Goal: Information Seeking & Learning: Learn about a topic

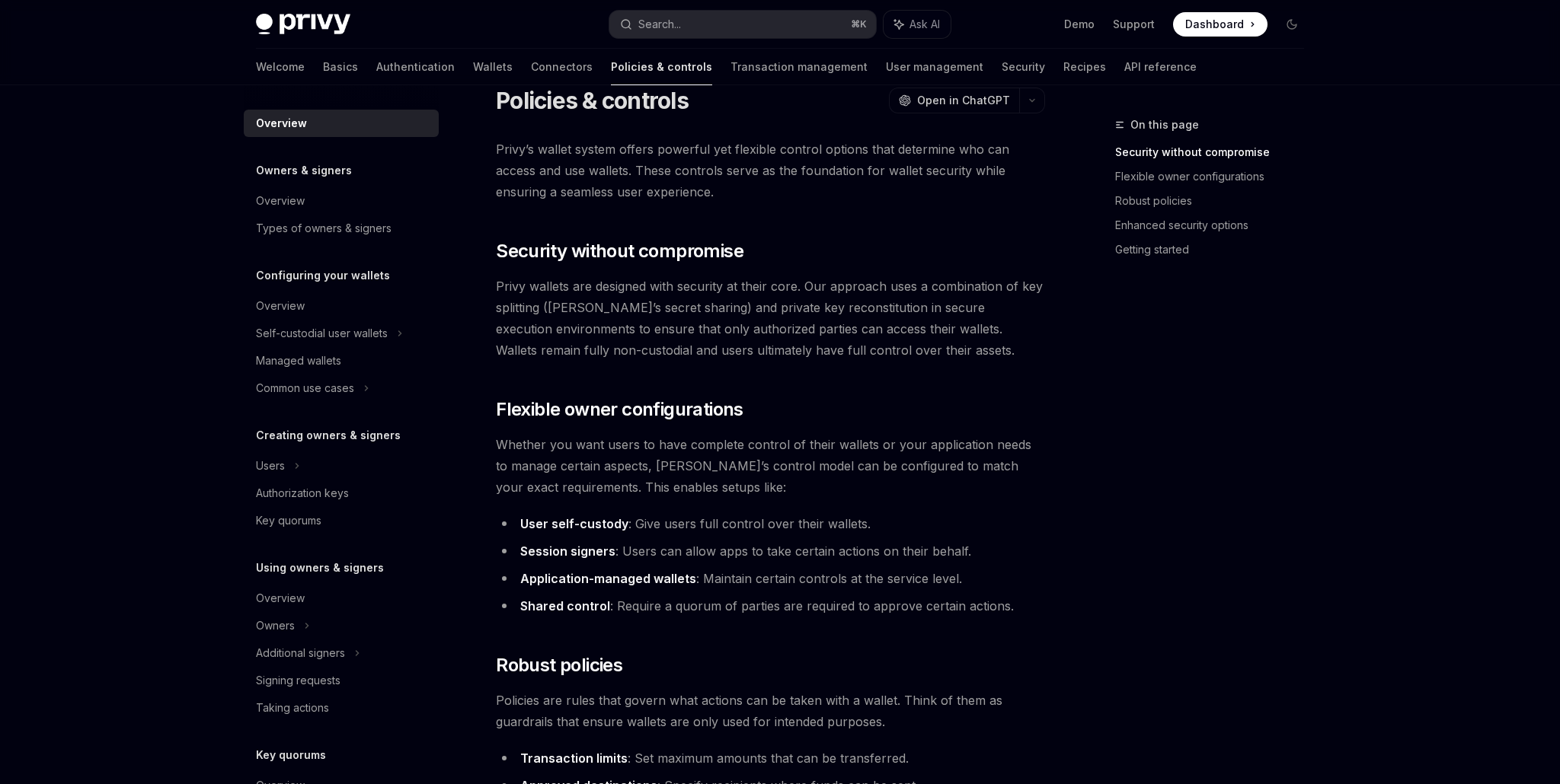
scroll to position [43, 0]
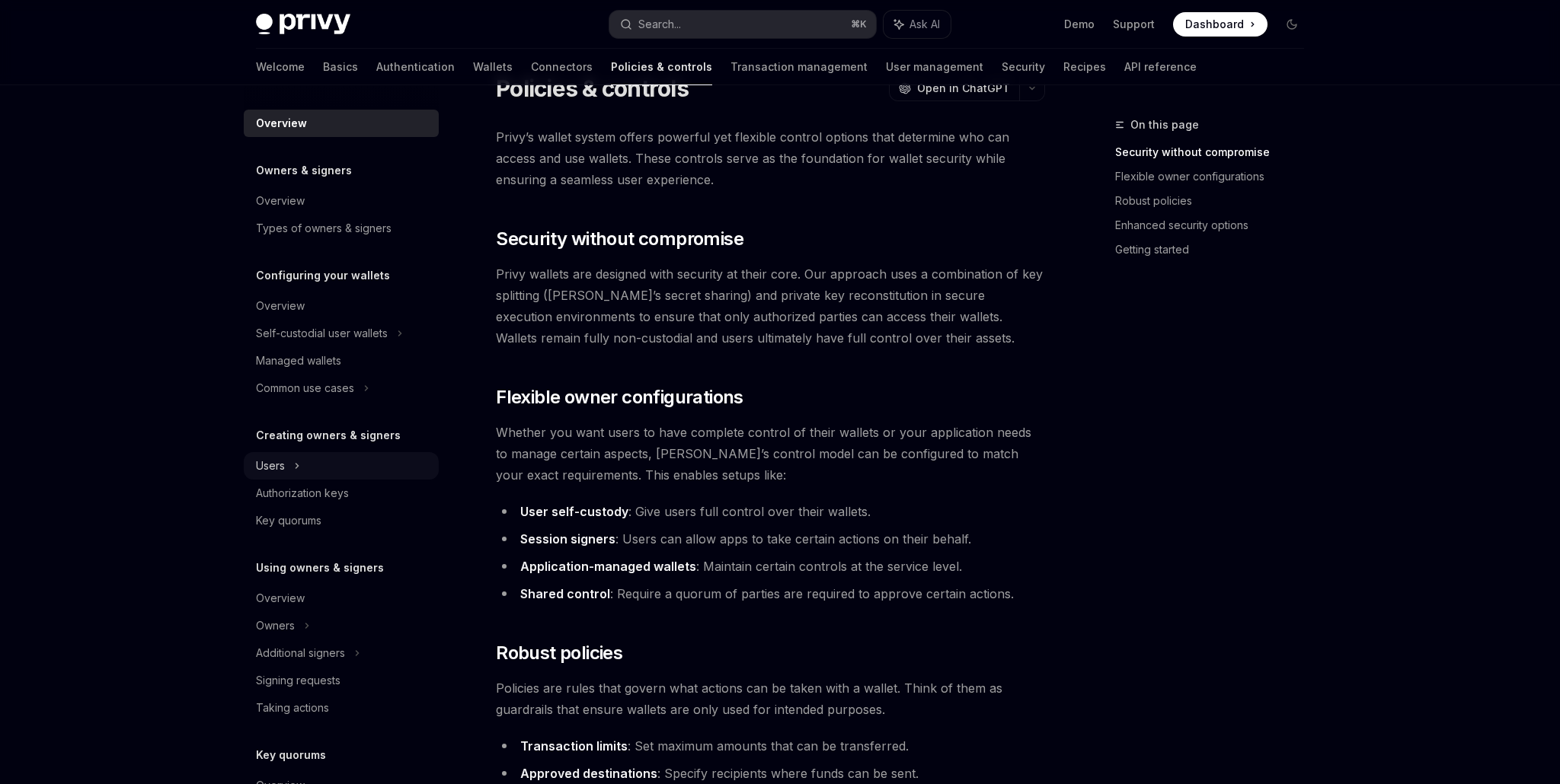
click at [291, 464] on div "Users" at bounding box center [341, 466] width 195 height 28
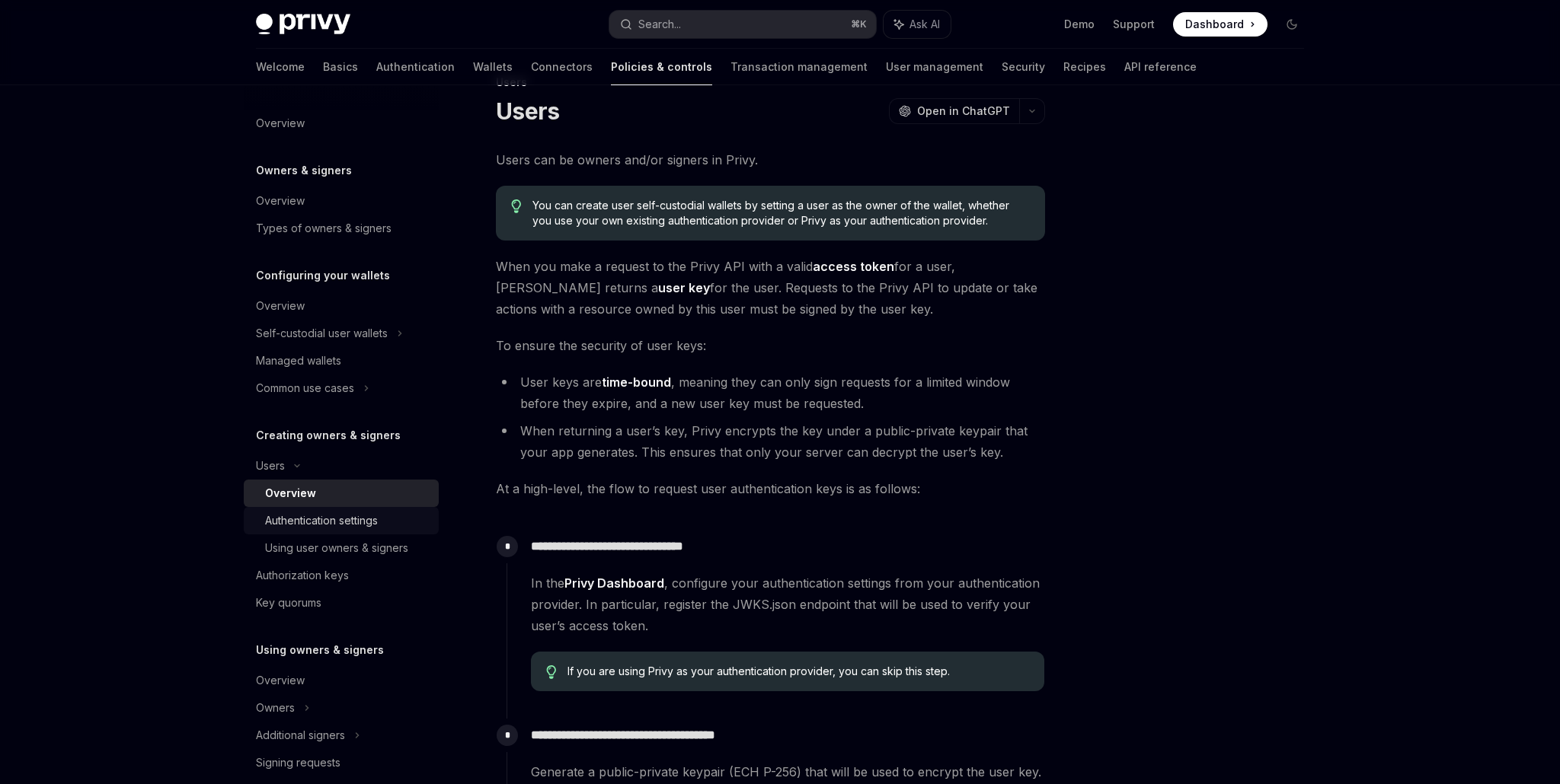
click at [349, 523] on div "Authentication settings" at bounding box center [321, 520] width 113 height 18
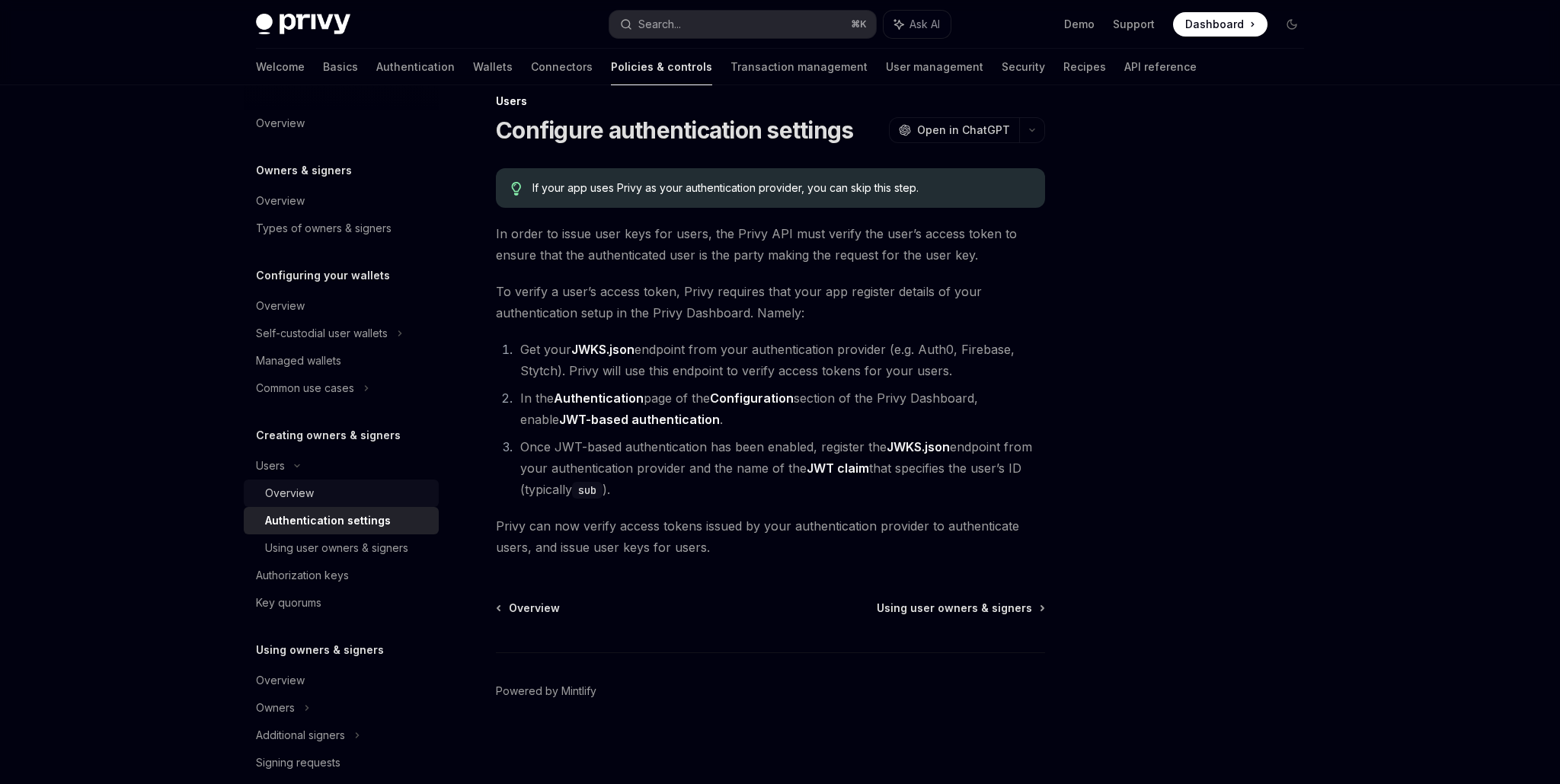
click at [304, 501] on div "Overview" at bounding box center [289, 493] width 48 height 18
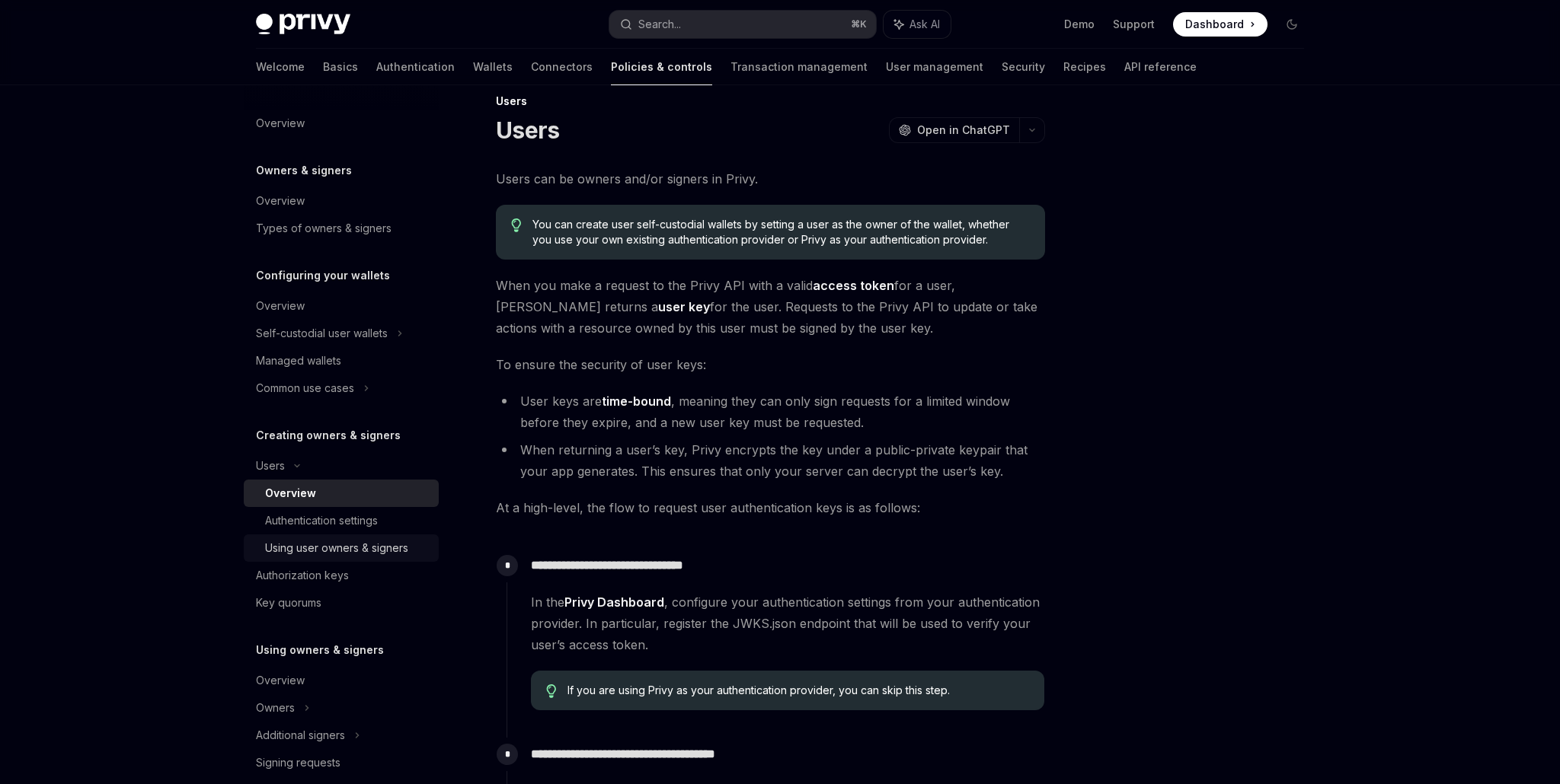
click at [298, 553] on div "Using user owners & signers" at bounding box center [337, 548] width 144 height 18
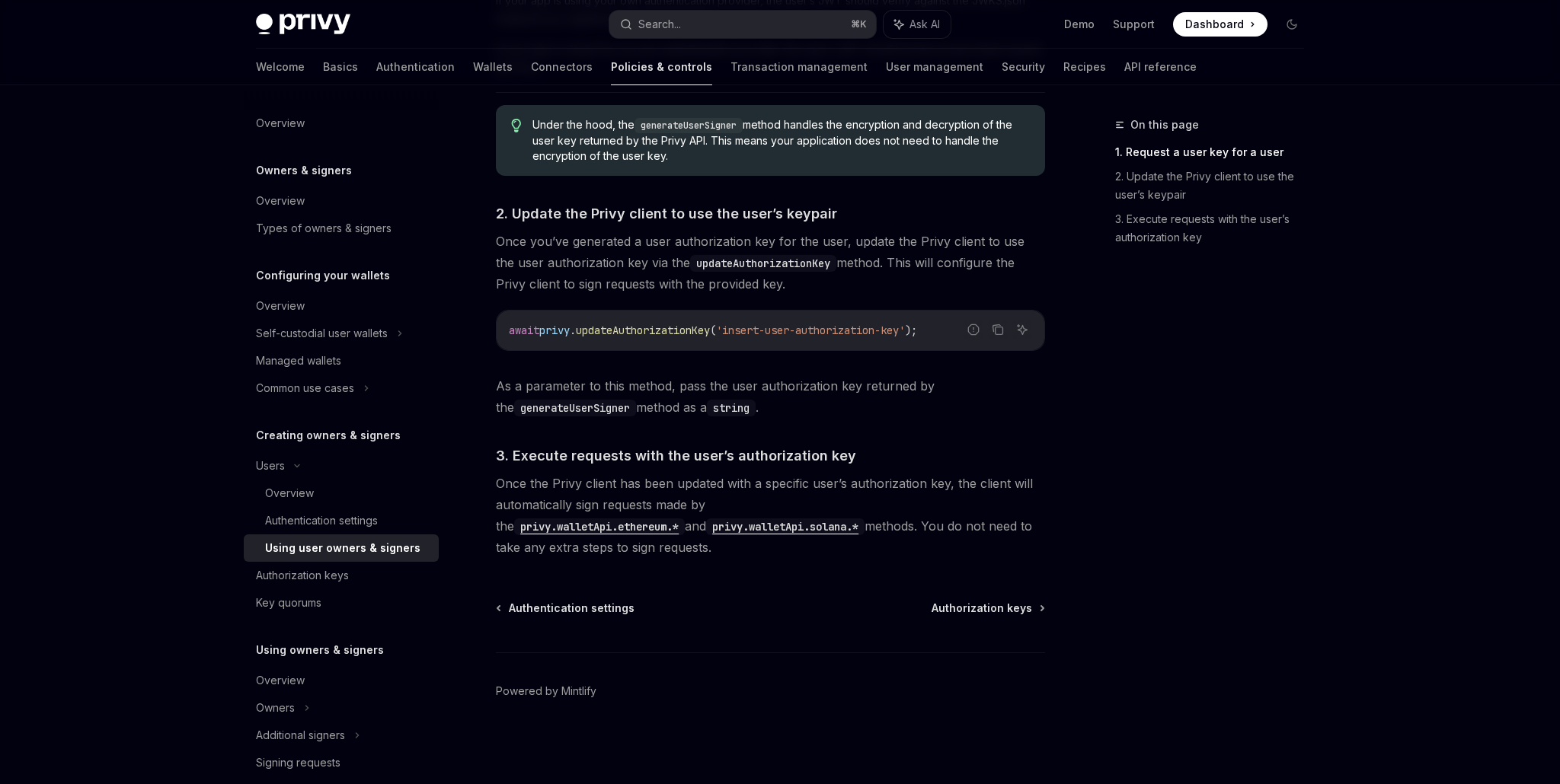
scroll to position [875, 0]
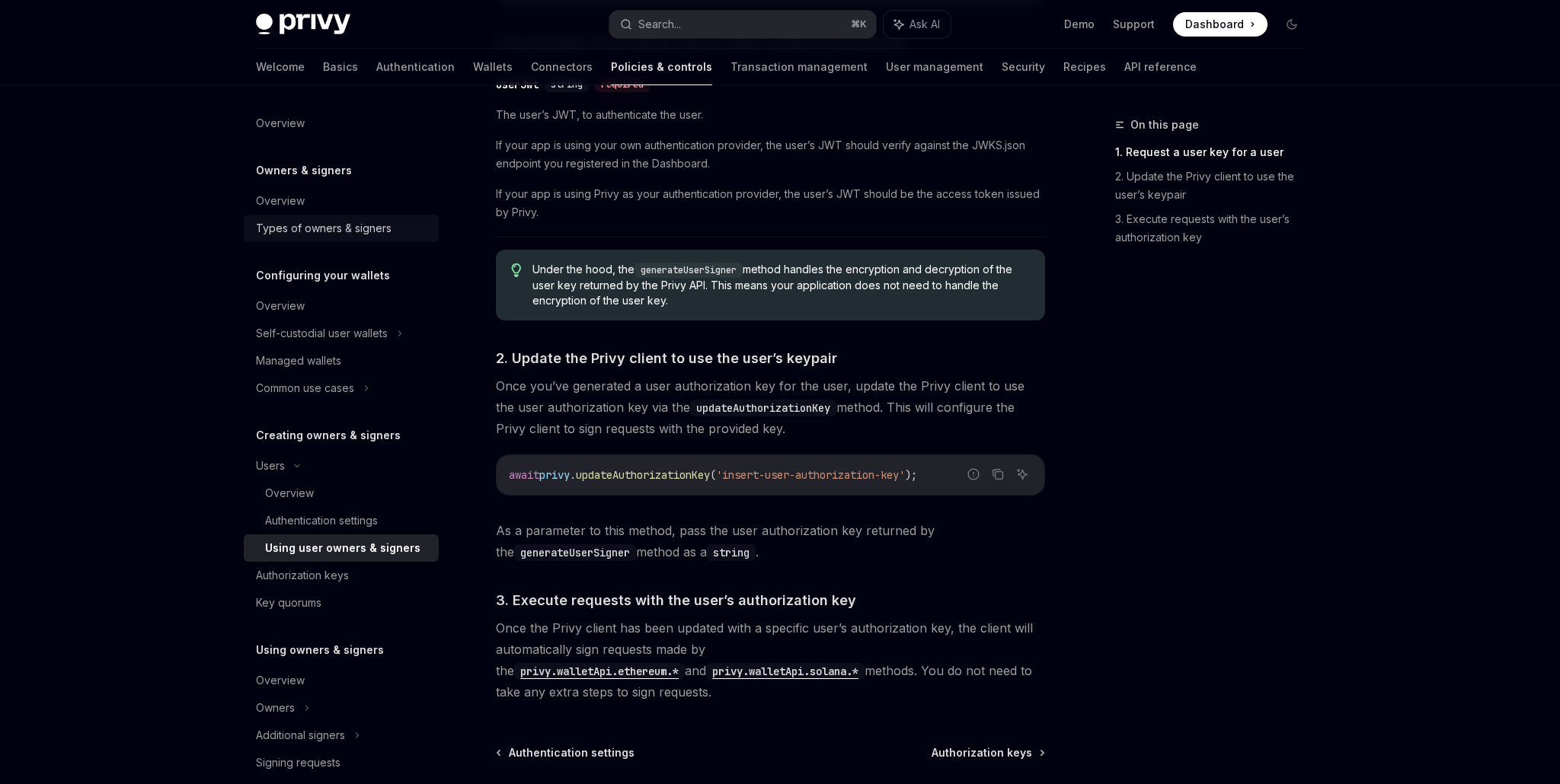
click at [329, 230] on div "Types of owners & signers" at bounding box center [323, 228] width 136 height 18
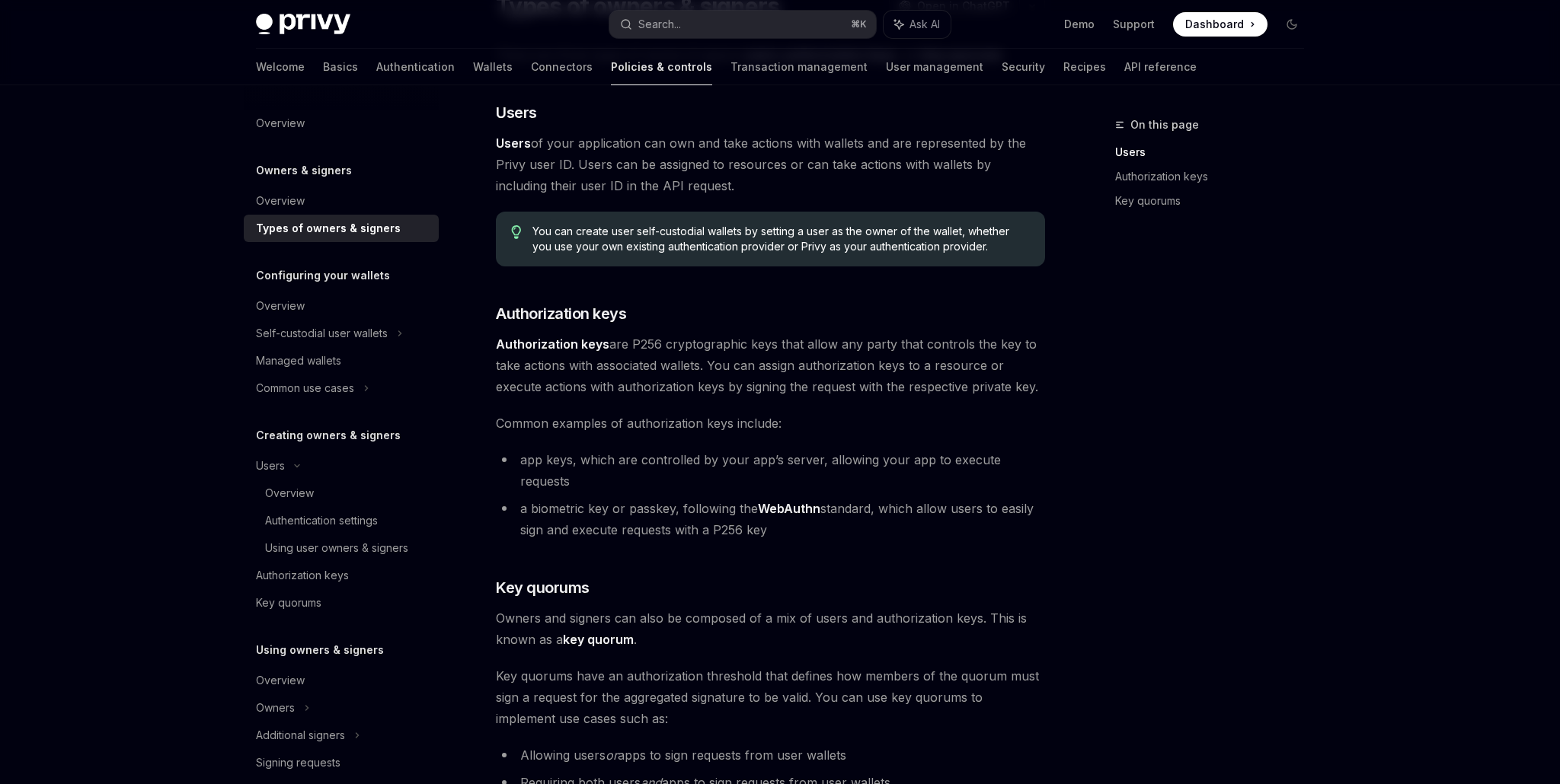
scroll to position [144, 0]
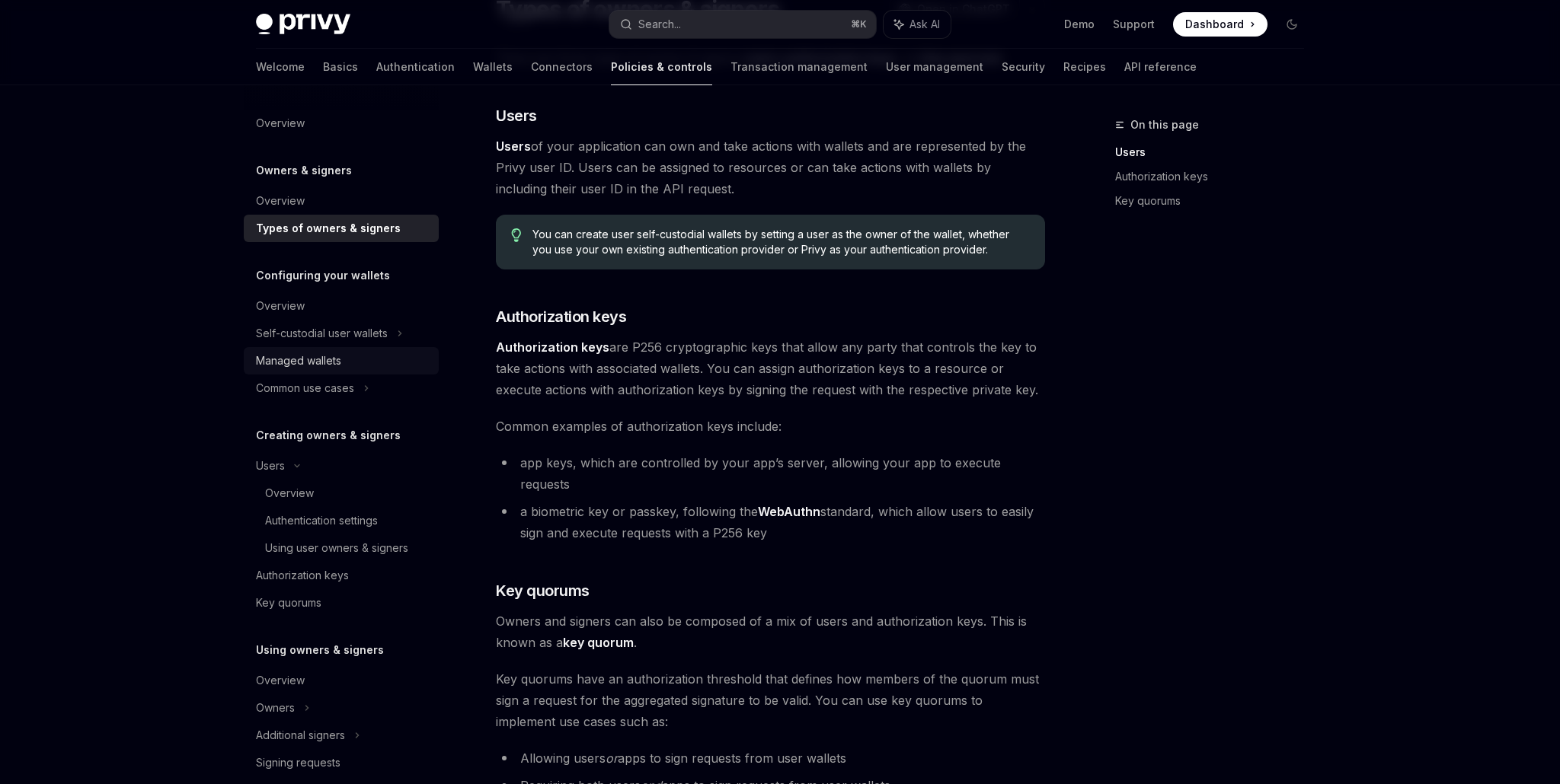
click at [305, 362] on div "Managed wallets" at bounding box center [298, 361] width 85 height 18
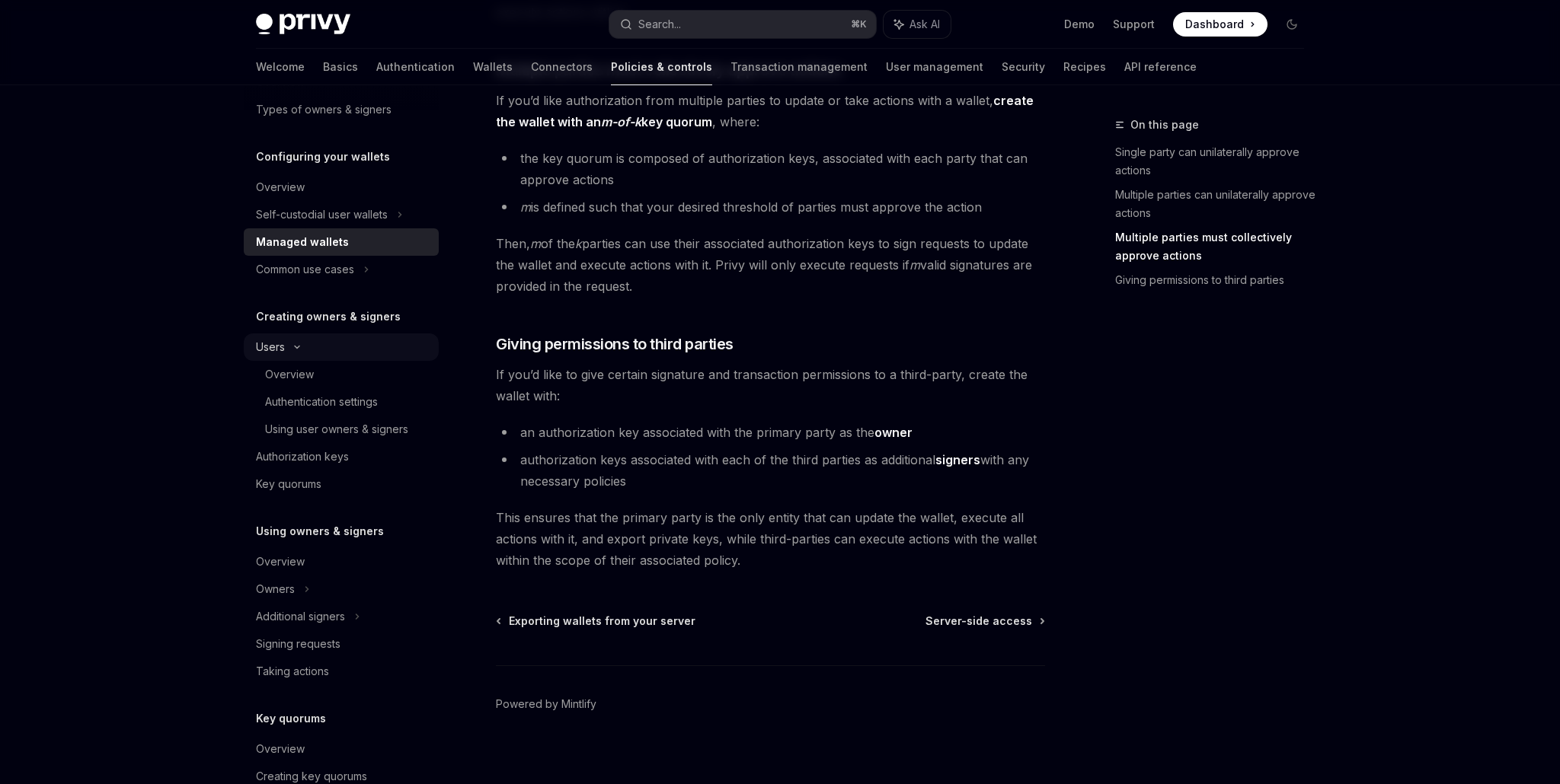
scroll to position [198, 0]
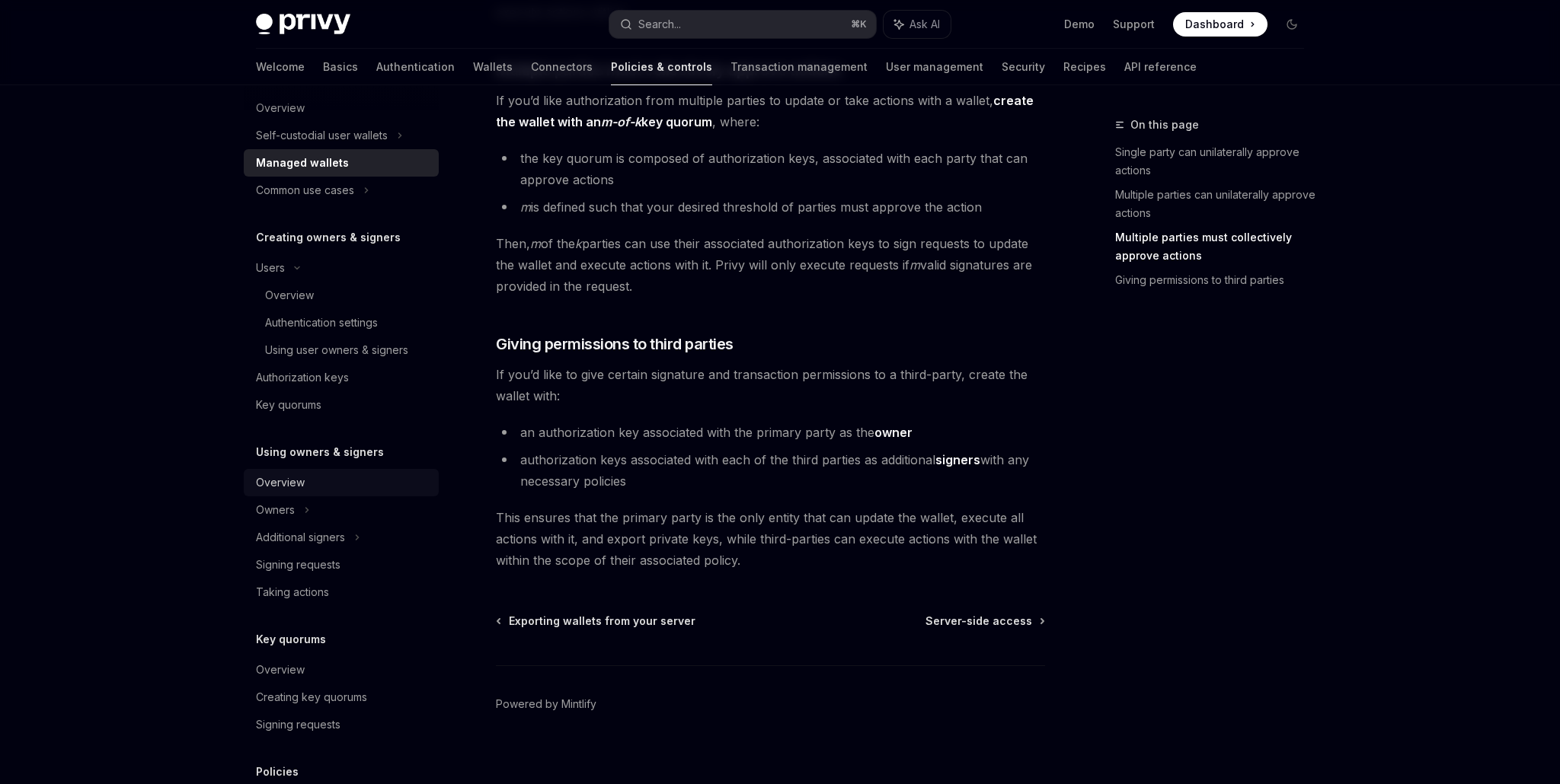
click at [291, 482] on div "Overview" at bounding box center [280, 483] width 48 height 18
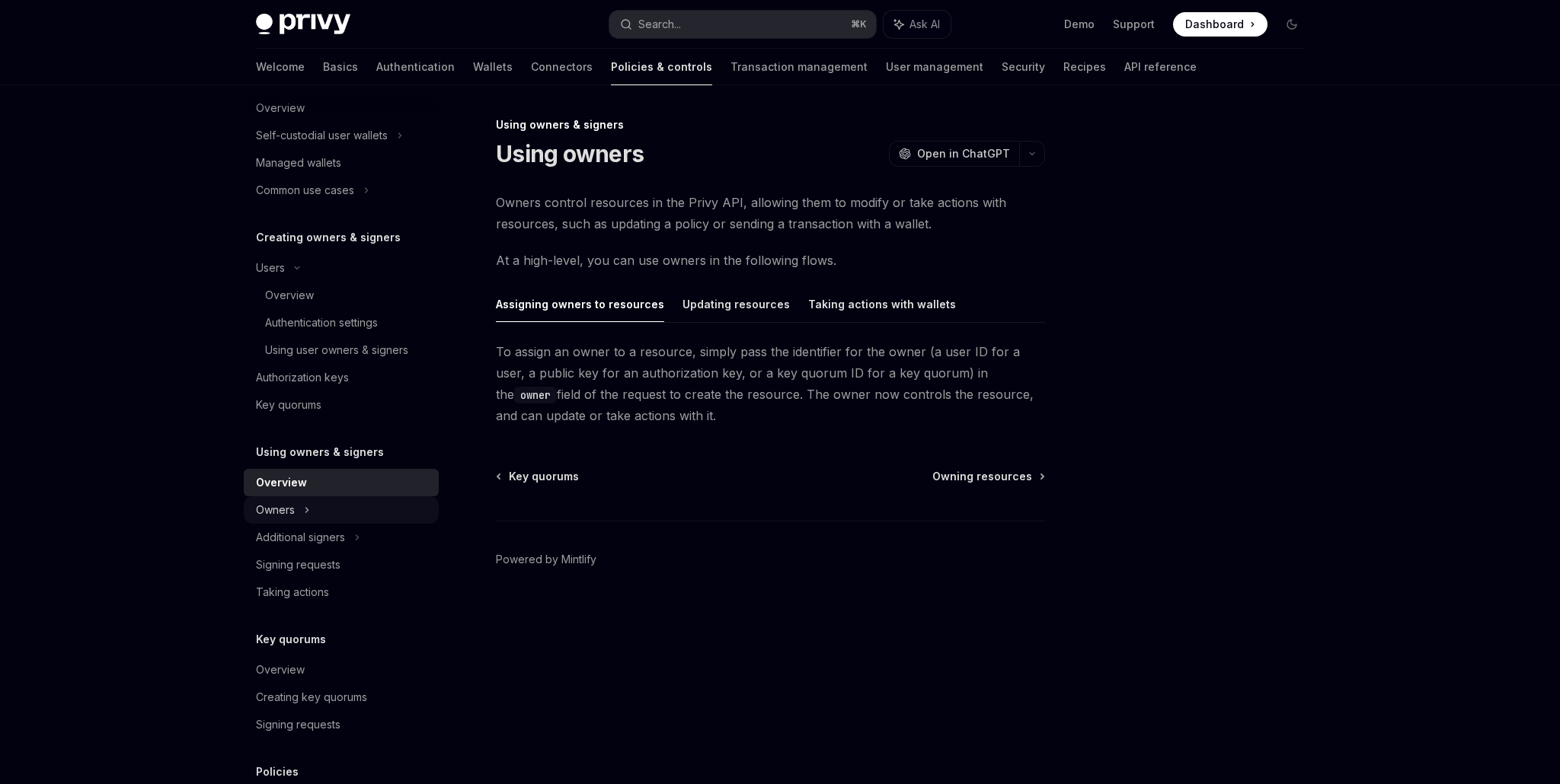
click at [285, 506] on div "Owners" at bounding box center [275, 510] width 39 height 18
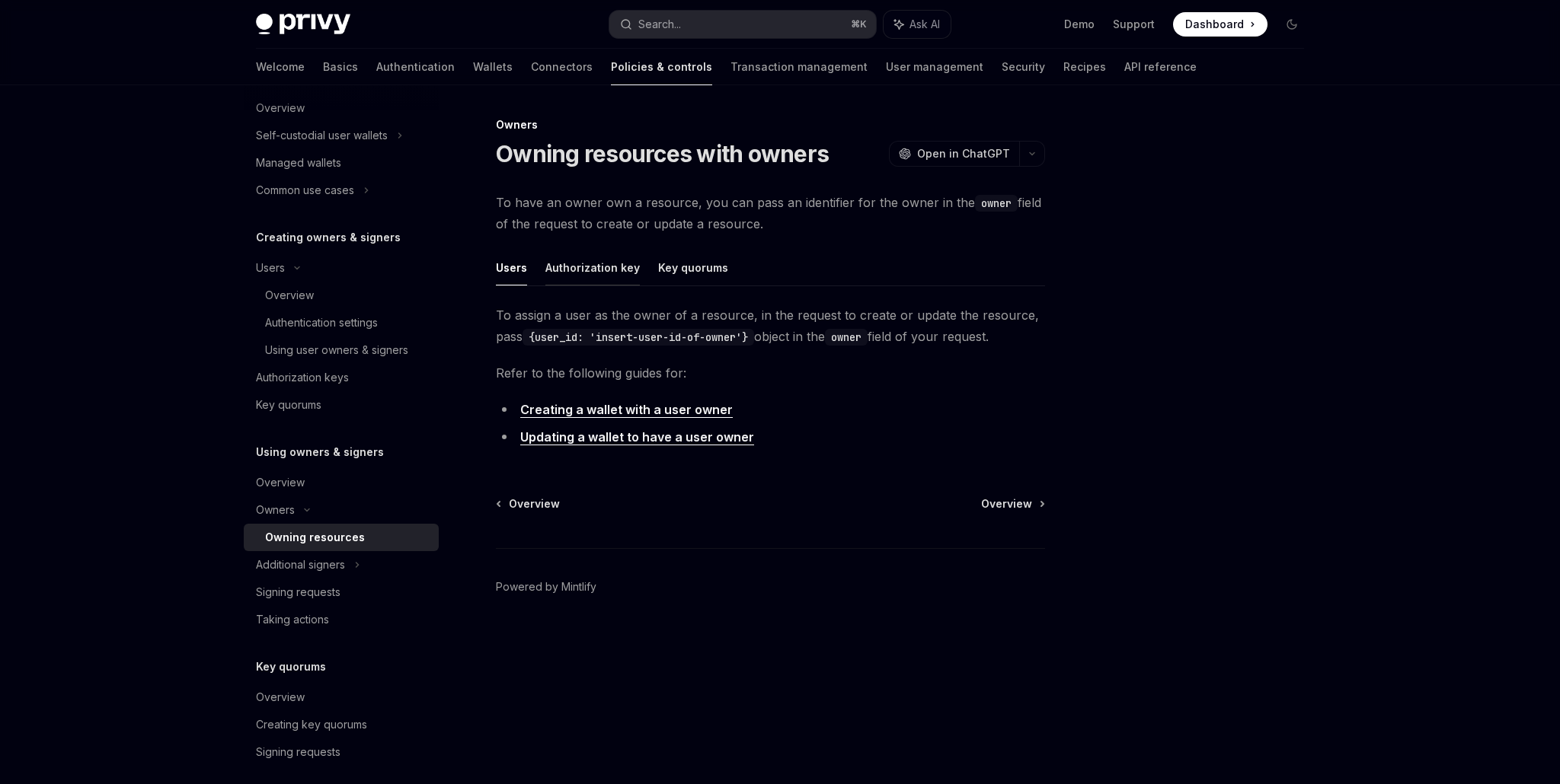
click at [613, 271] on button "Authorization key" at bounding box center [592, 267] width 94 height 36
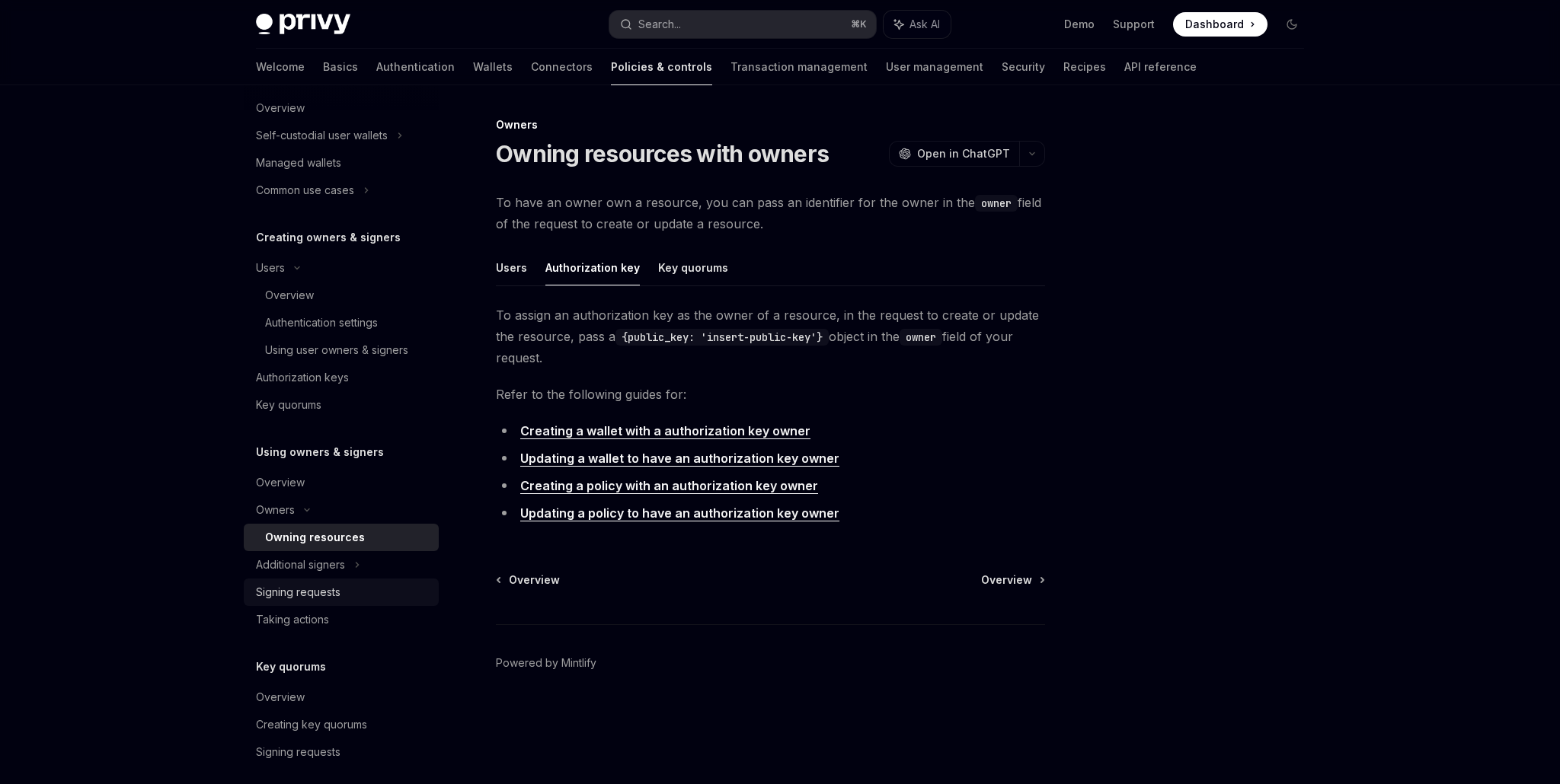
click at [320, 592] on div "Signing requests" at bounding box center [298, 592] width 84 height 18
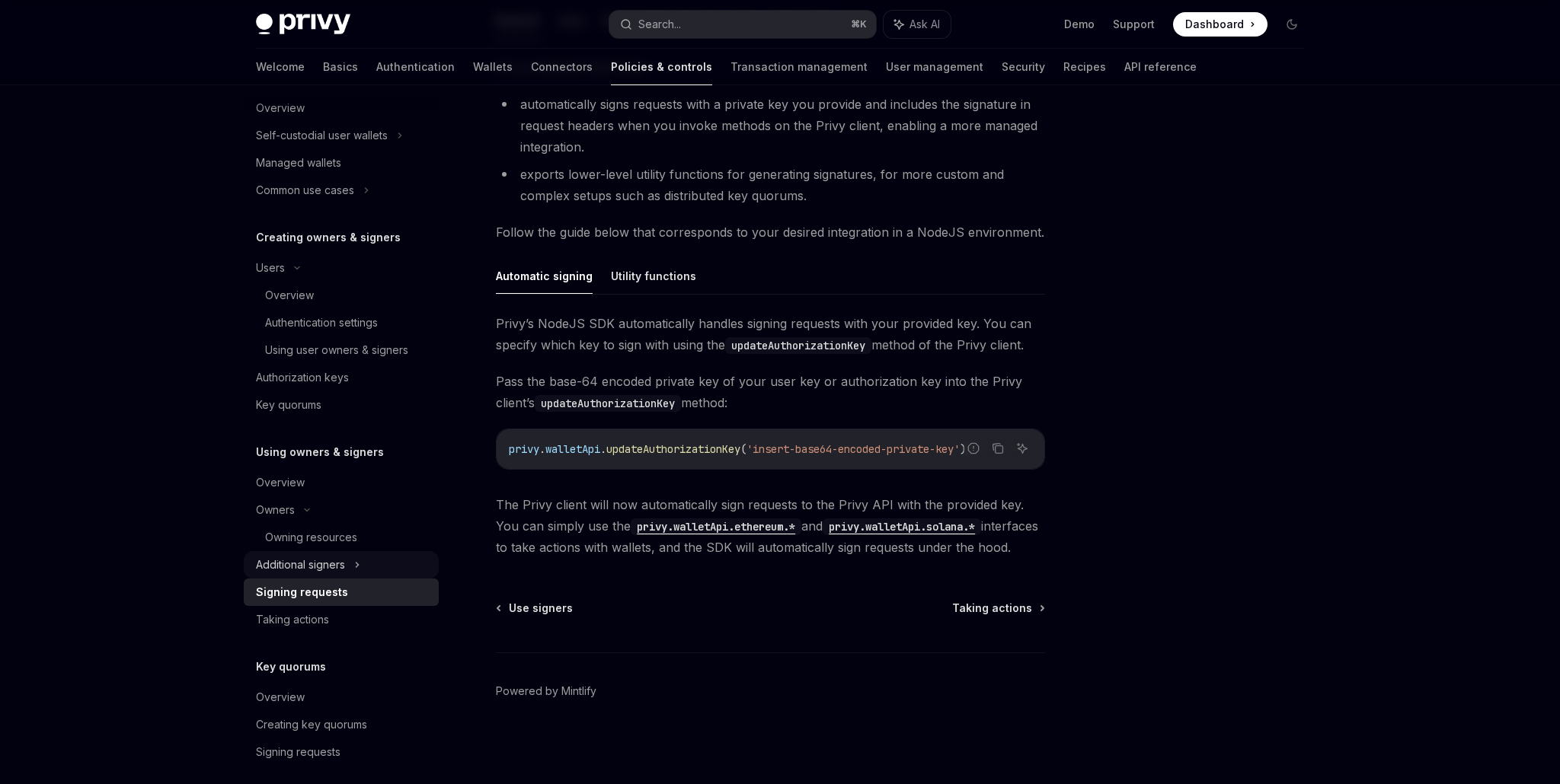
scroll to position [397, 0]
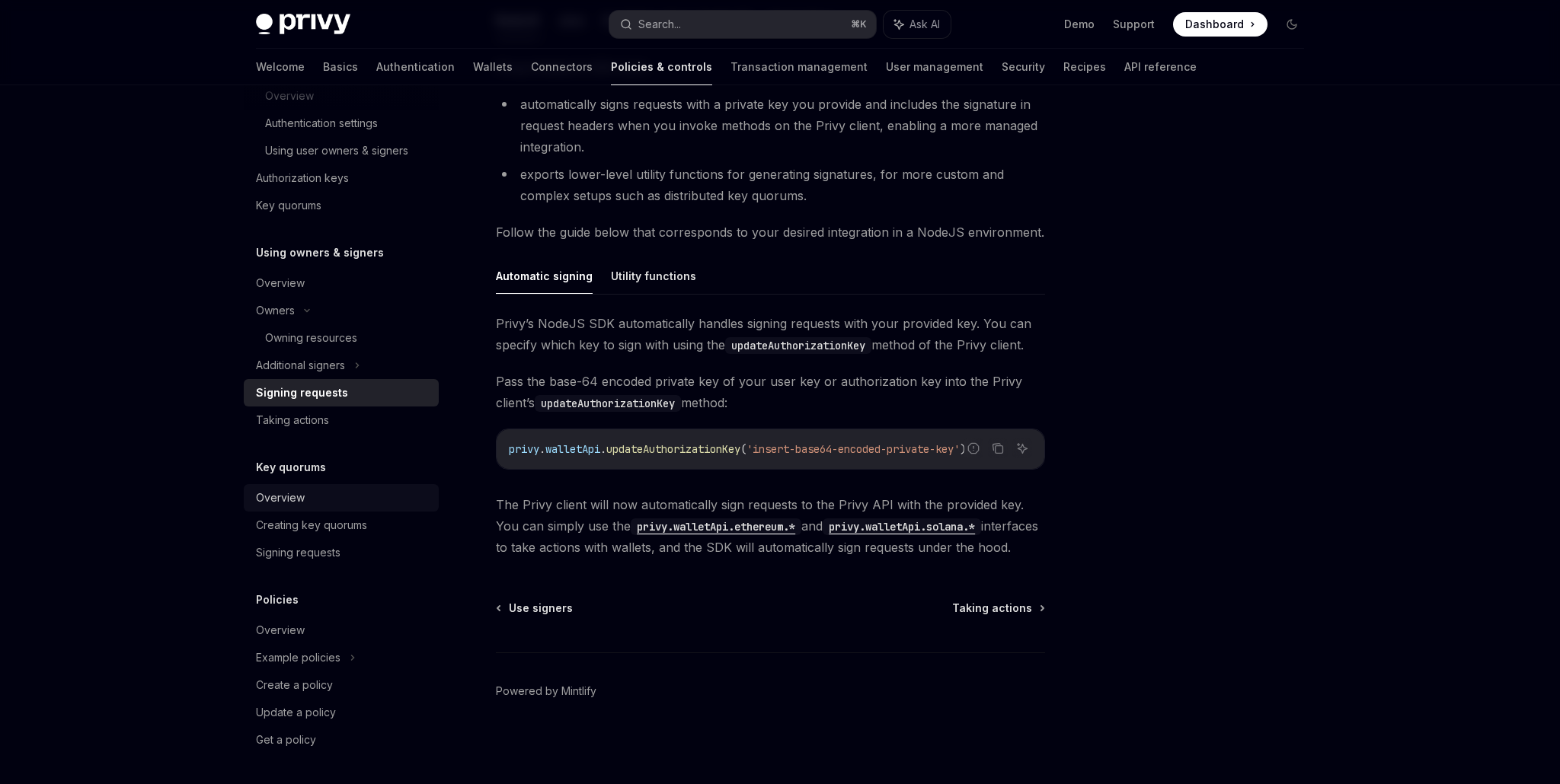
click at [283, 499] on div "Overview" at bounding box center [280, 498] width 48 height 18
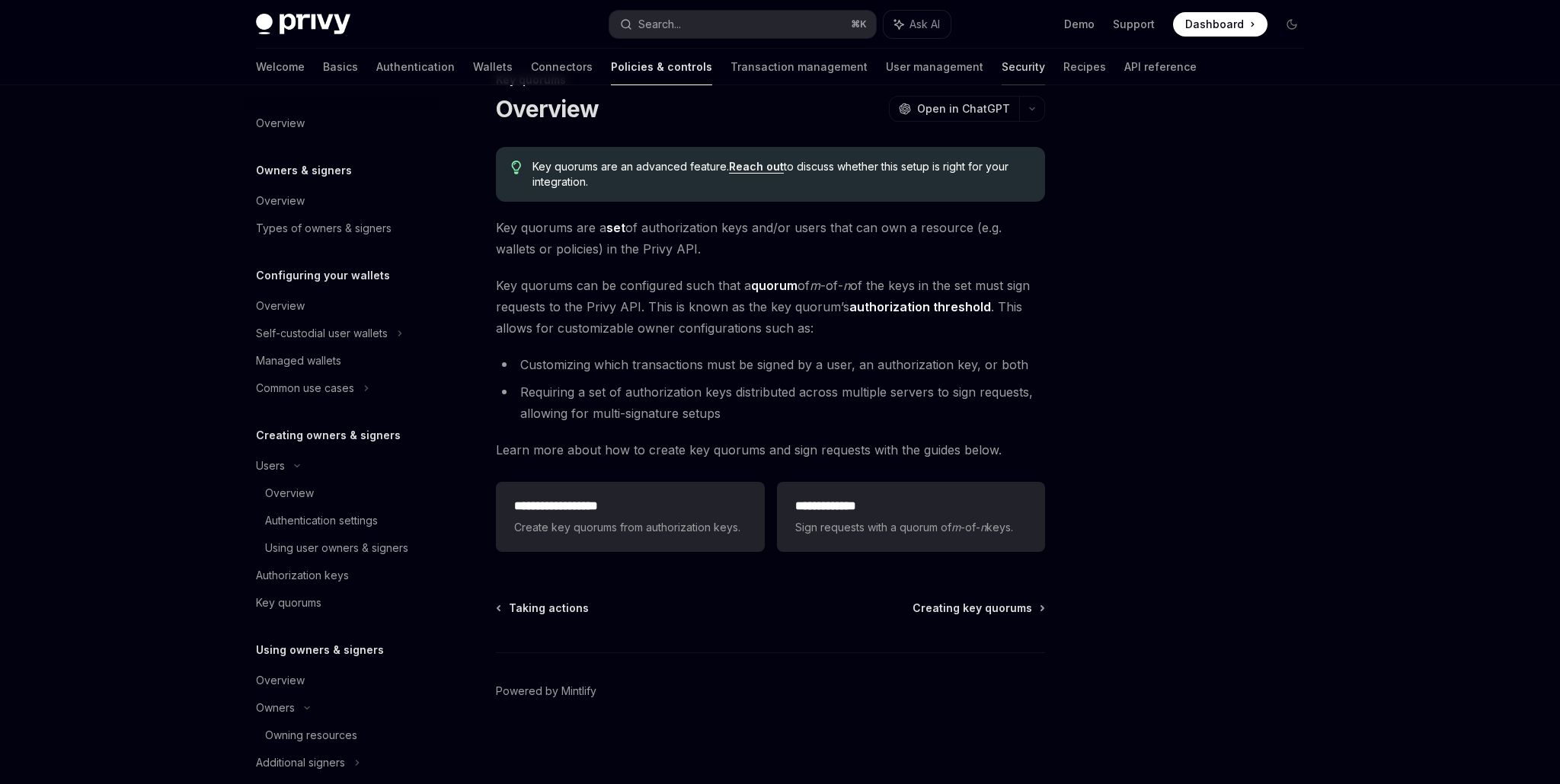
click at [1002, 78] on link "Security" at bounding box center [1023, 66] width 43 height 37
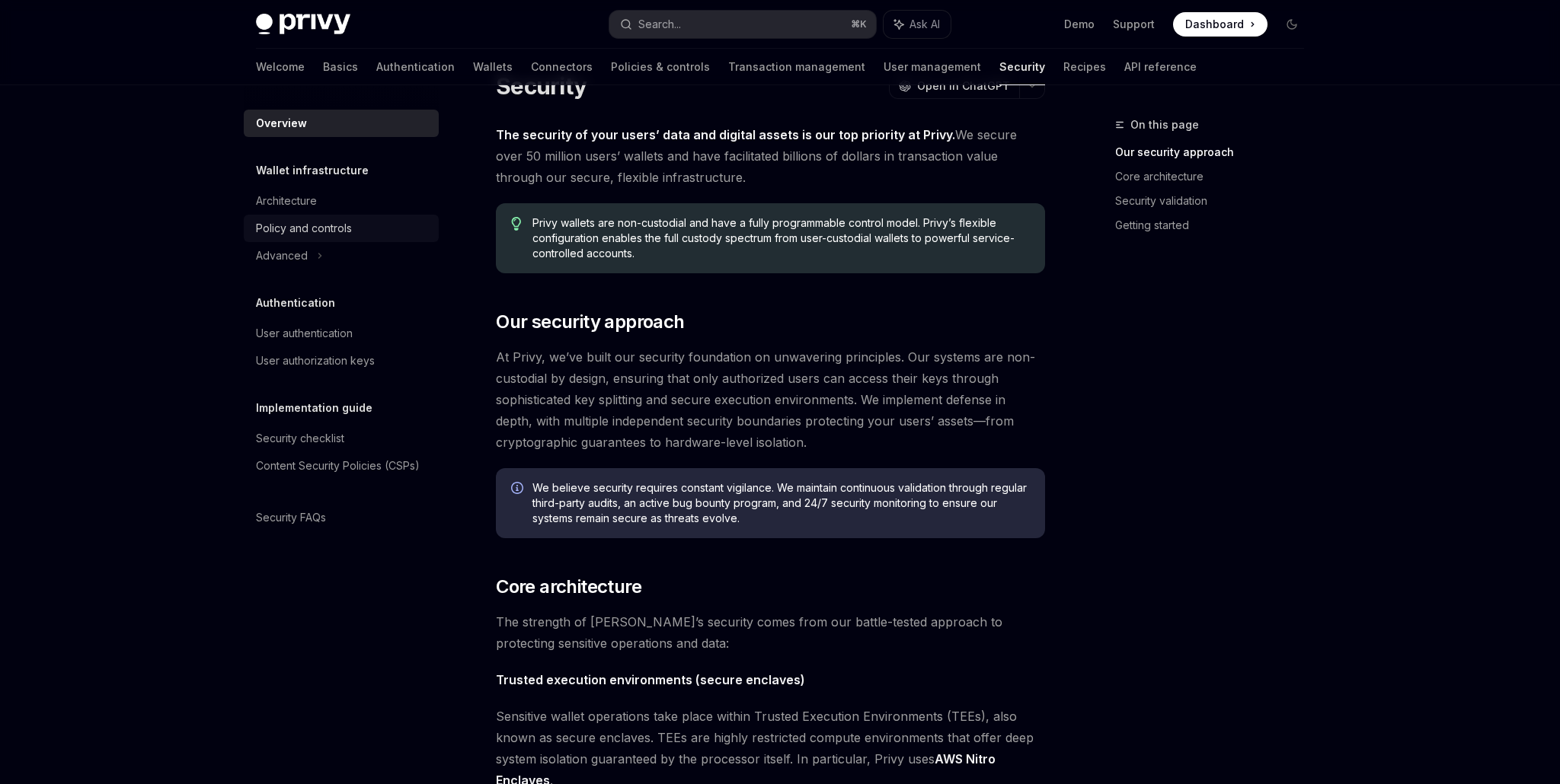
click at [321, 228] on div "Policy and controls" at bounding box center [303, 228] width 96 height 18
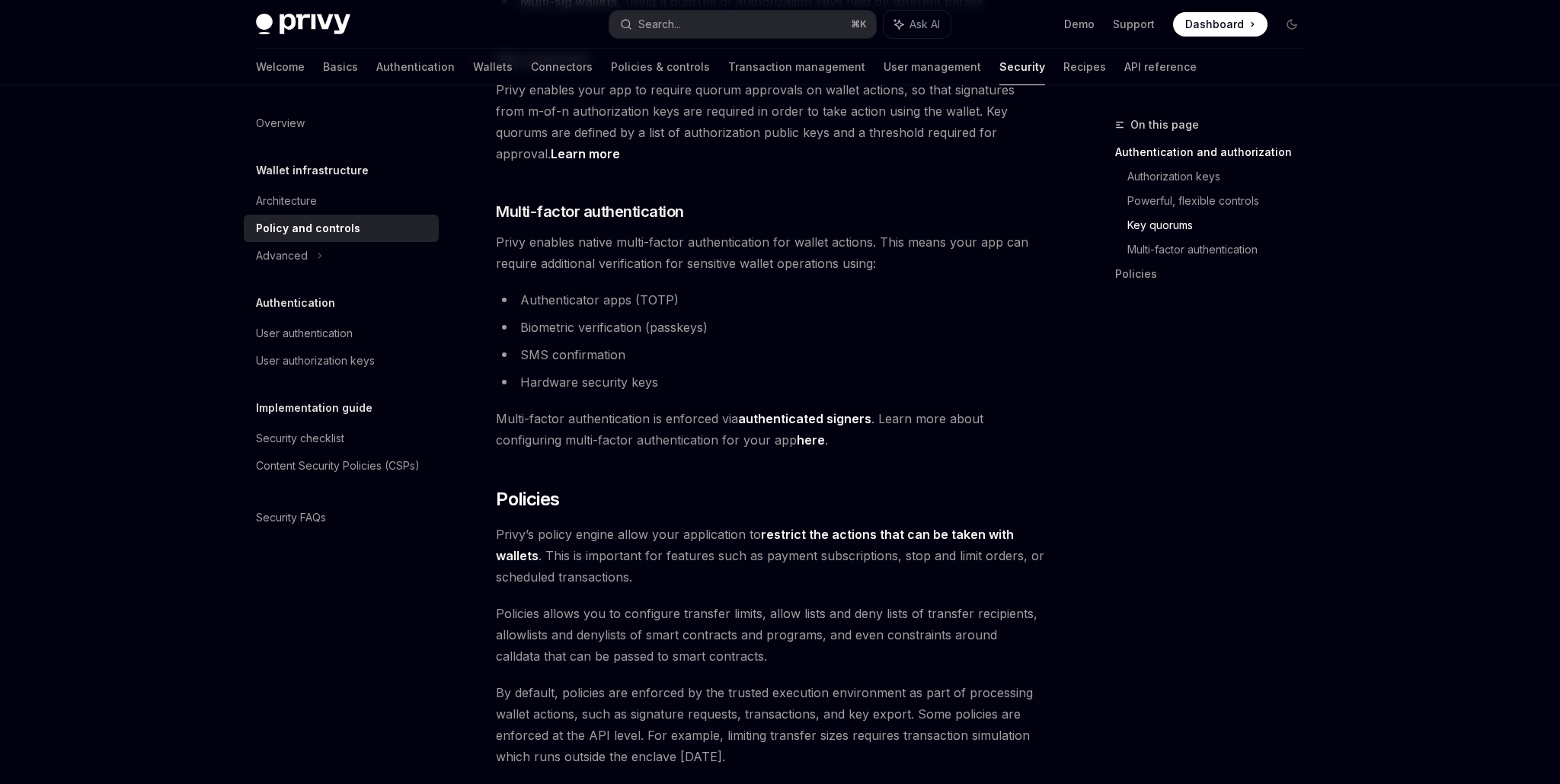
click at [750, 344] on li "SMS confirmation" at bounding box center [771, 355] width 549 height 22
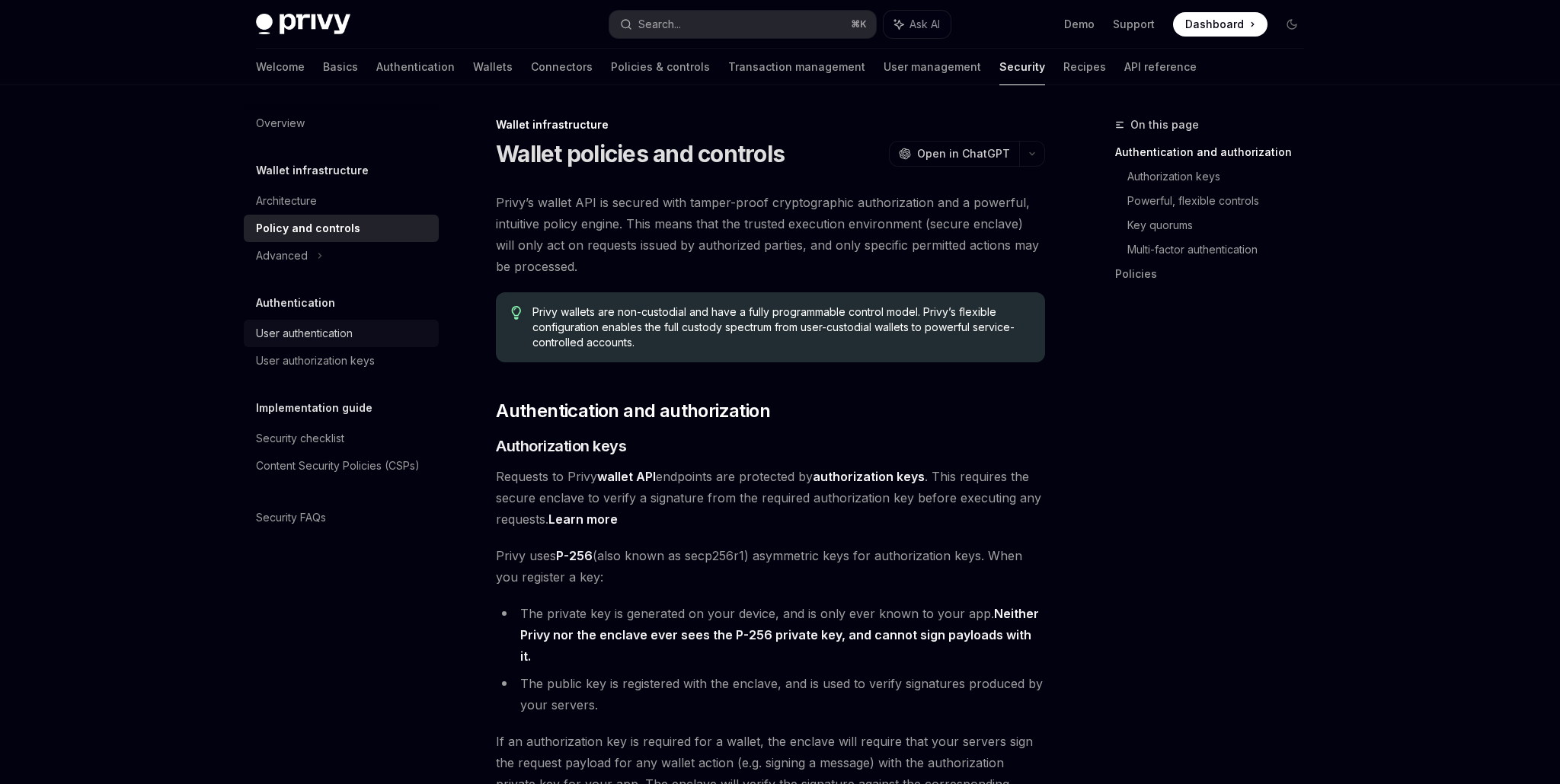
click at [280, 329] on div "User authentication" at bounding box center [304, 334] width 97 height 18
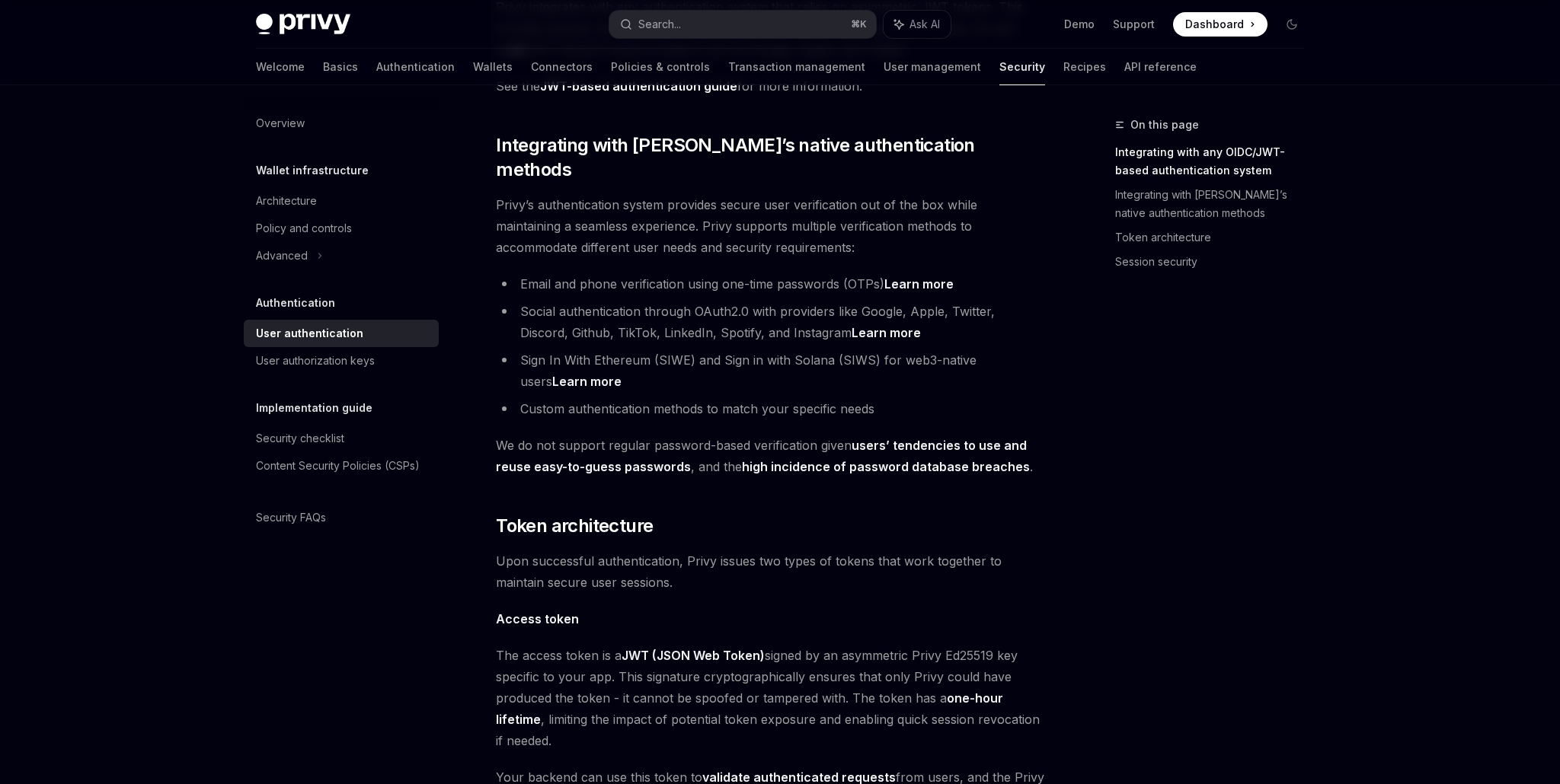
scroll to position [401, 0]
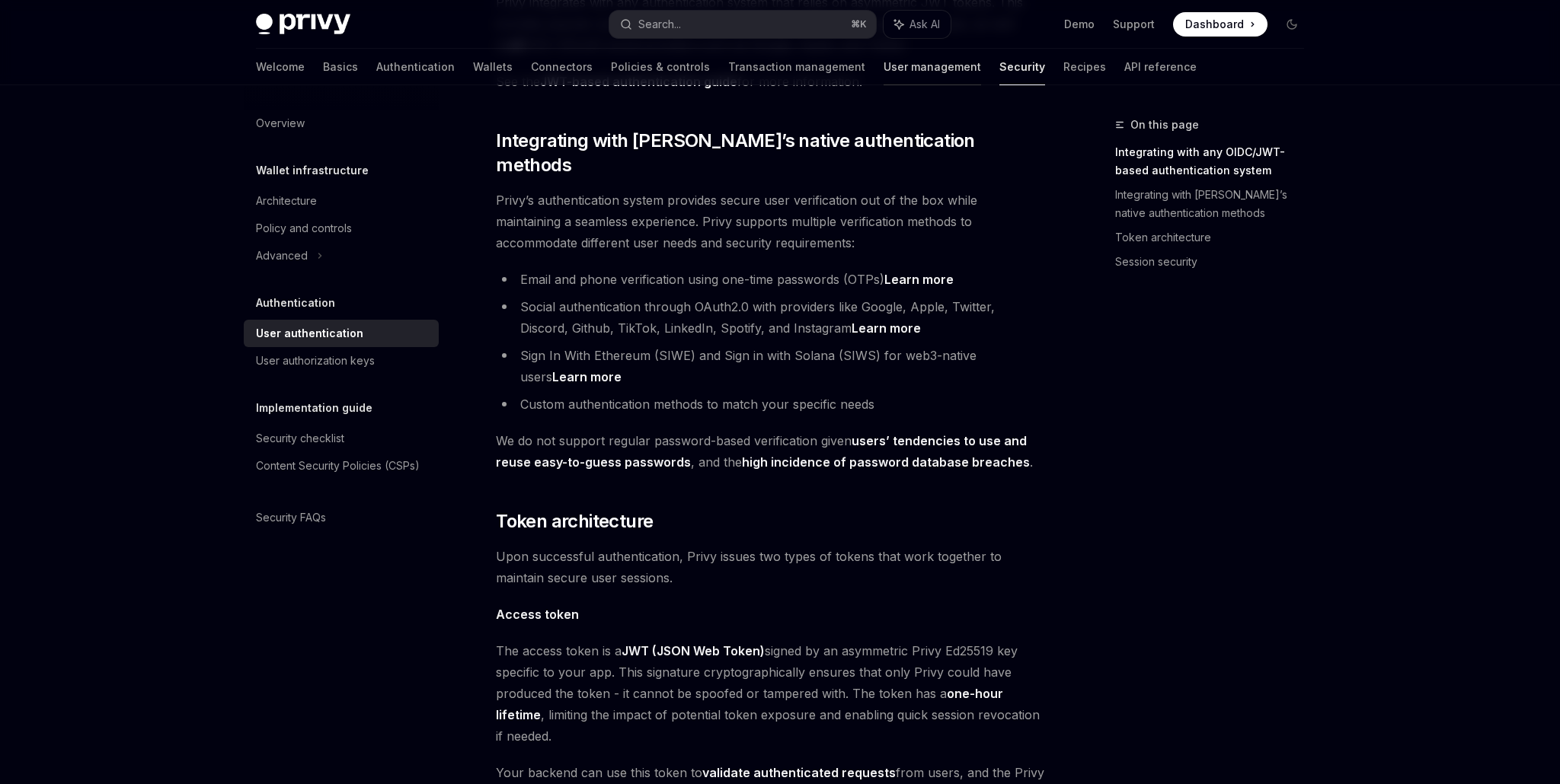
click at [884, 63] on link "User management" at bounding box center [933, 66] width 98 height 37
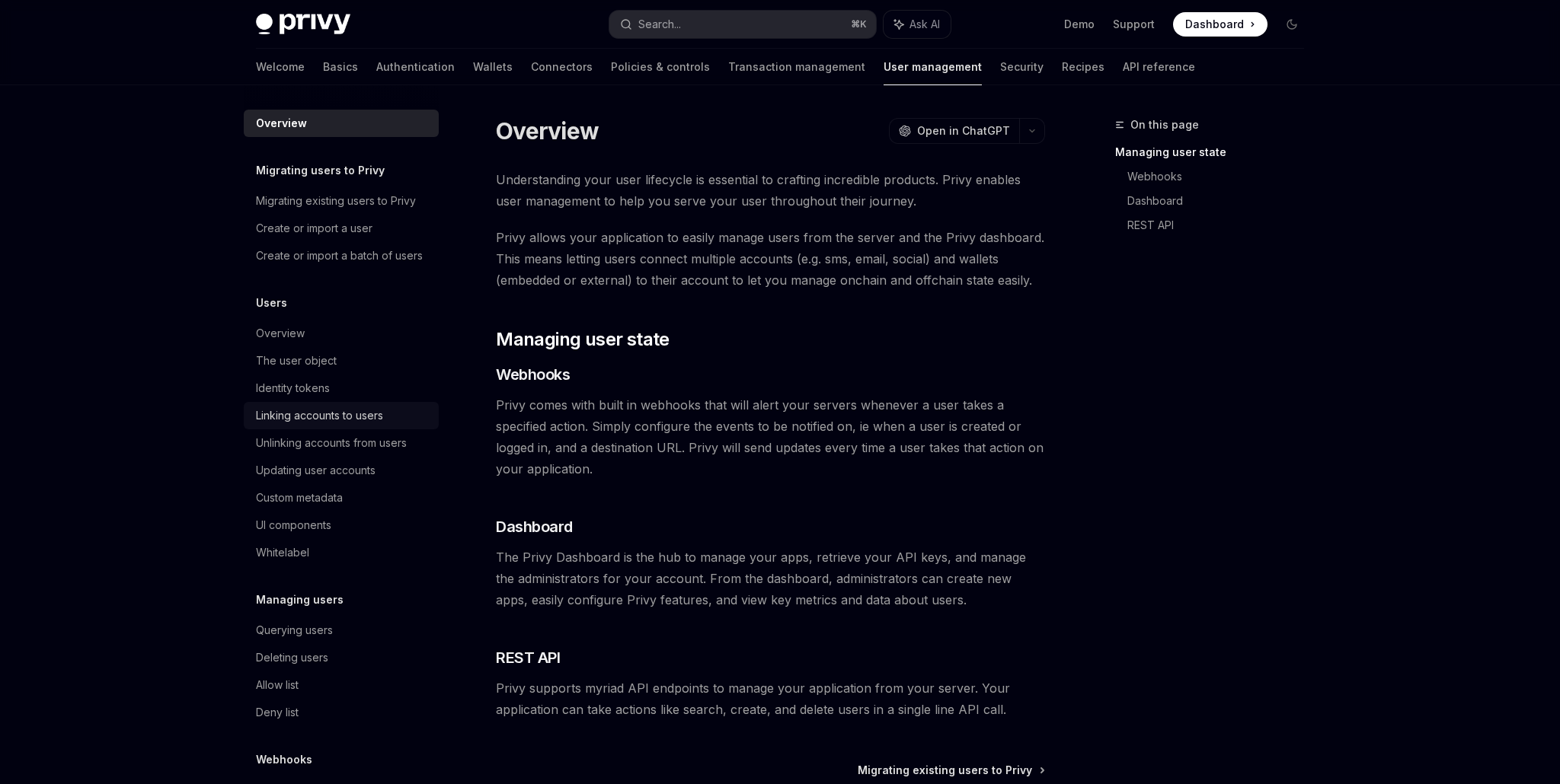
scroll to position [78, 0]
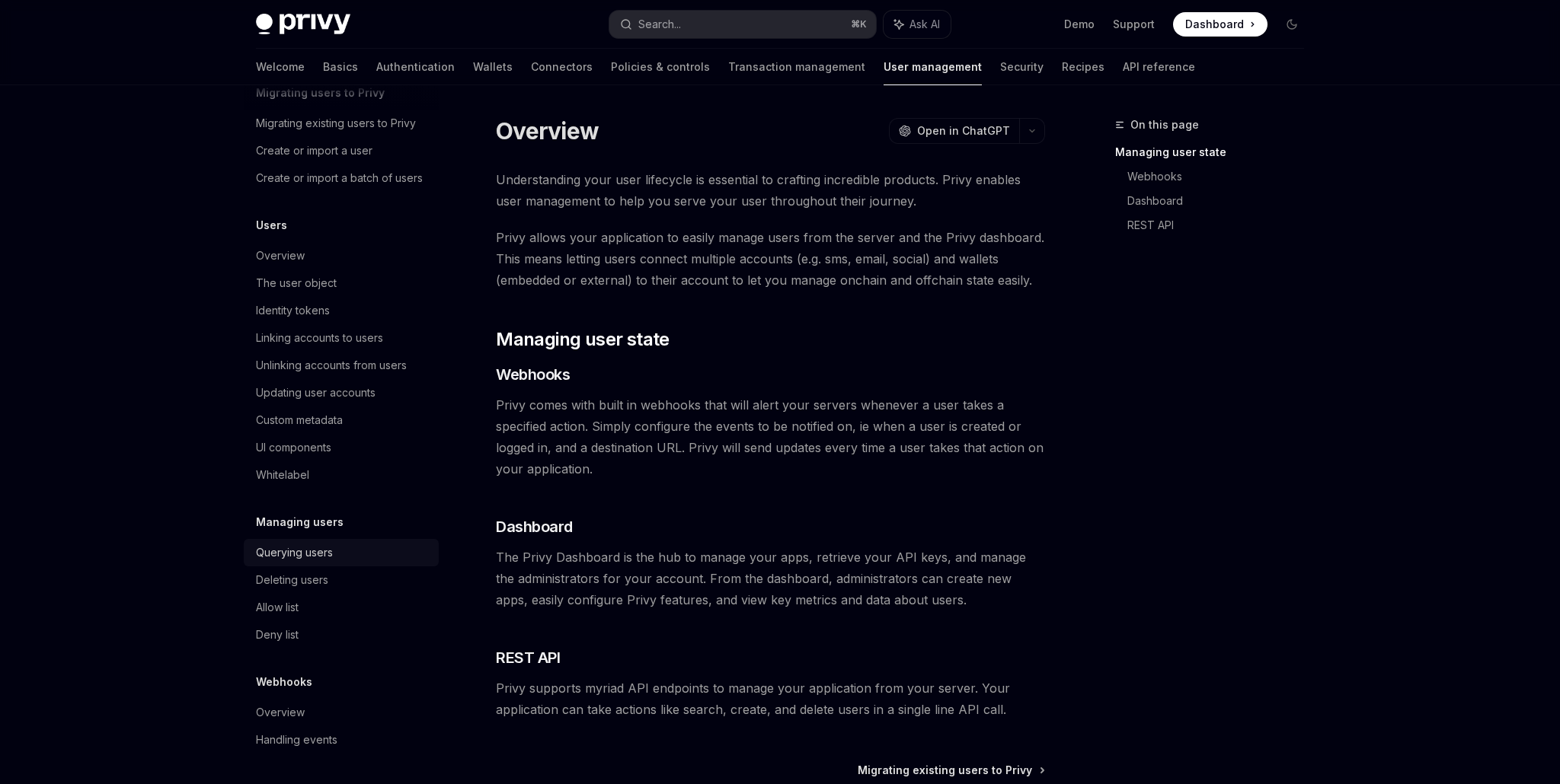
click at [315, 554] on div "Querying users" at bounding box center [294, 553] width 77 height 18
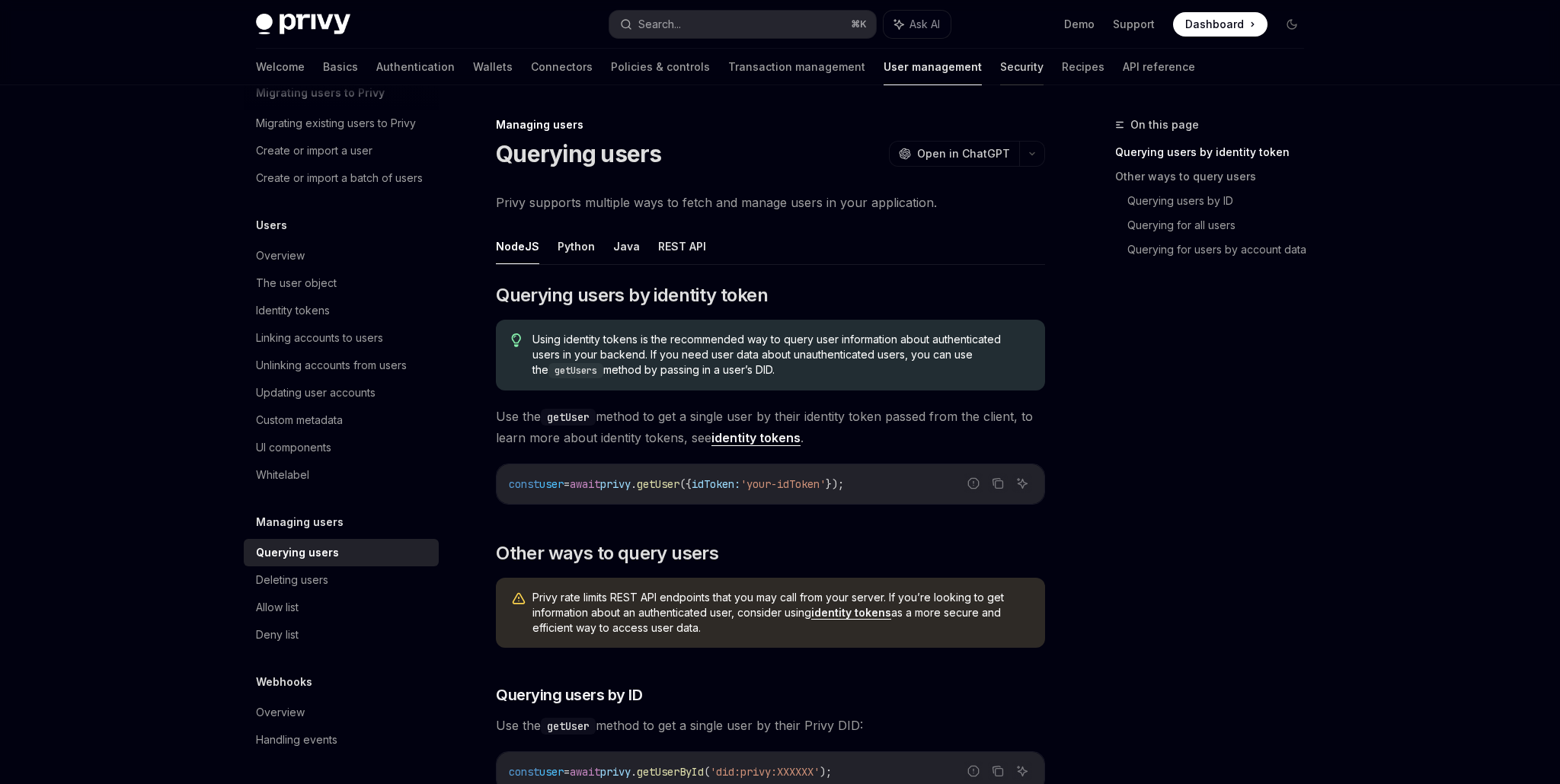
click at [1000, 73] on link "Security" at bounding box center [1021, 66] width 43 height 37
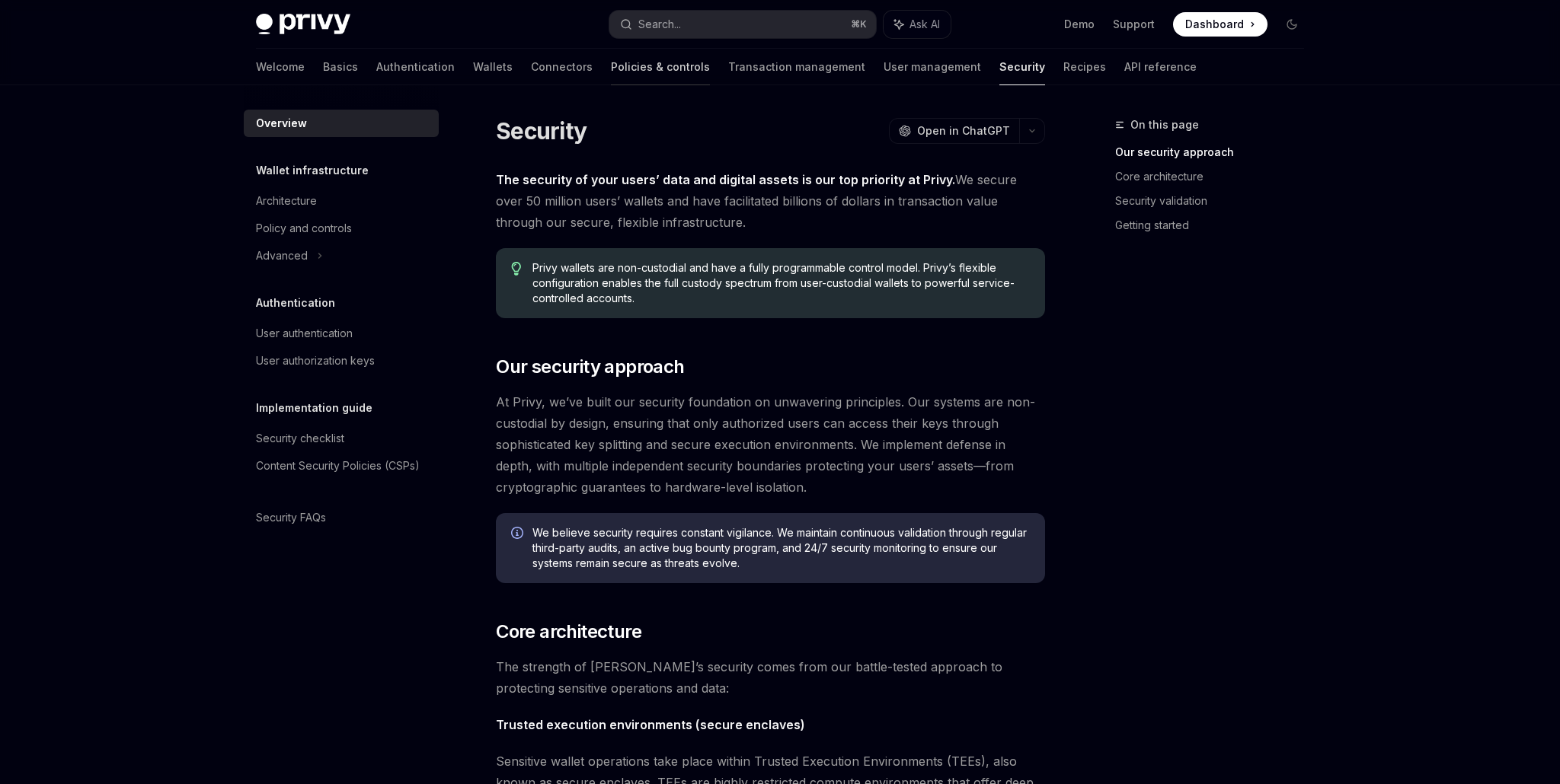
click at [611, 65] on link "Policies & controls" at bounding box center [661, 66] width 99 height 37
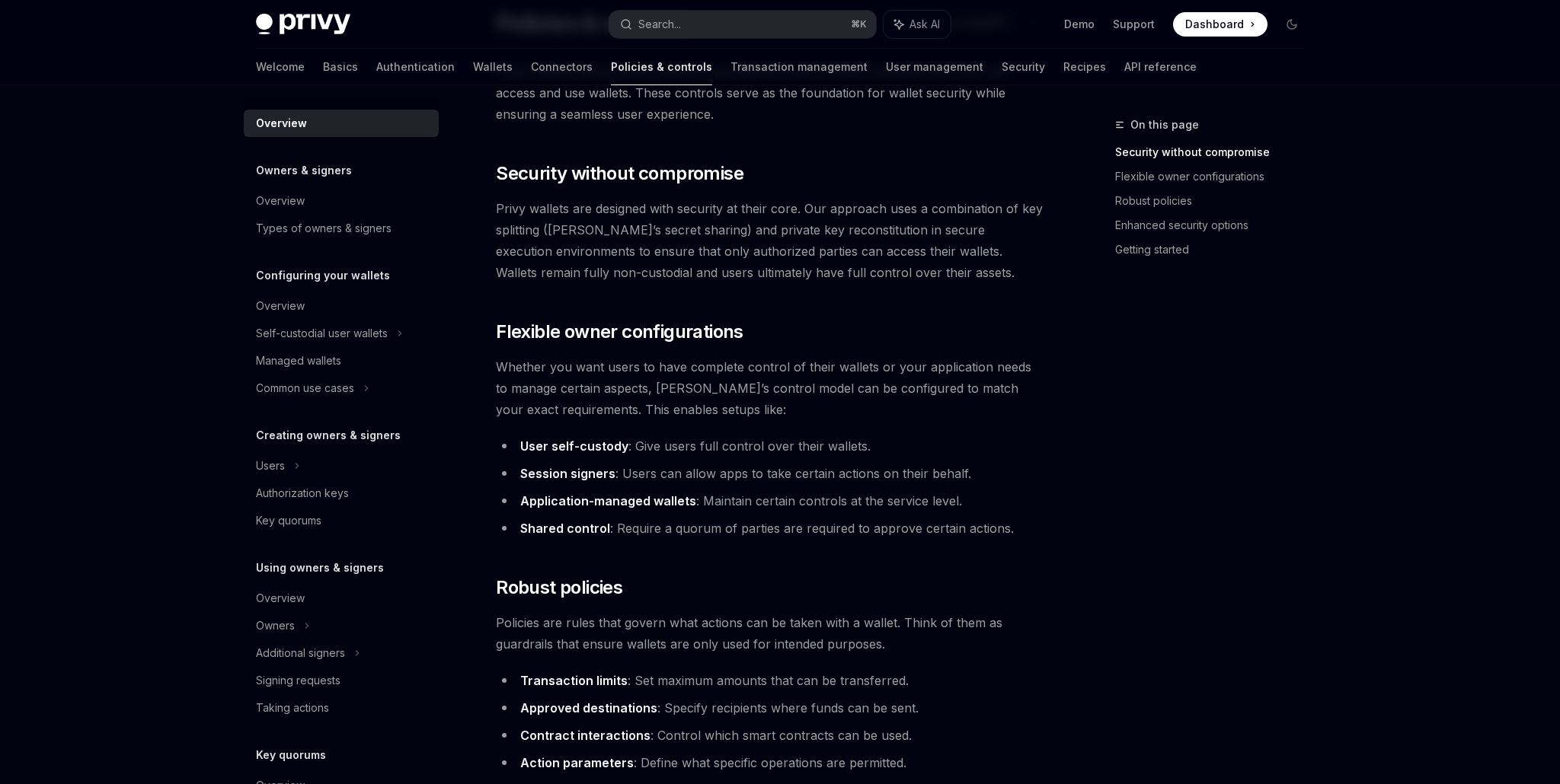
scroll to position [144, 0]
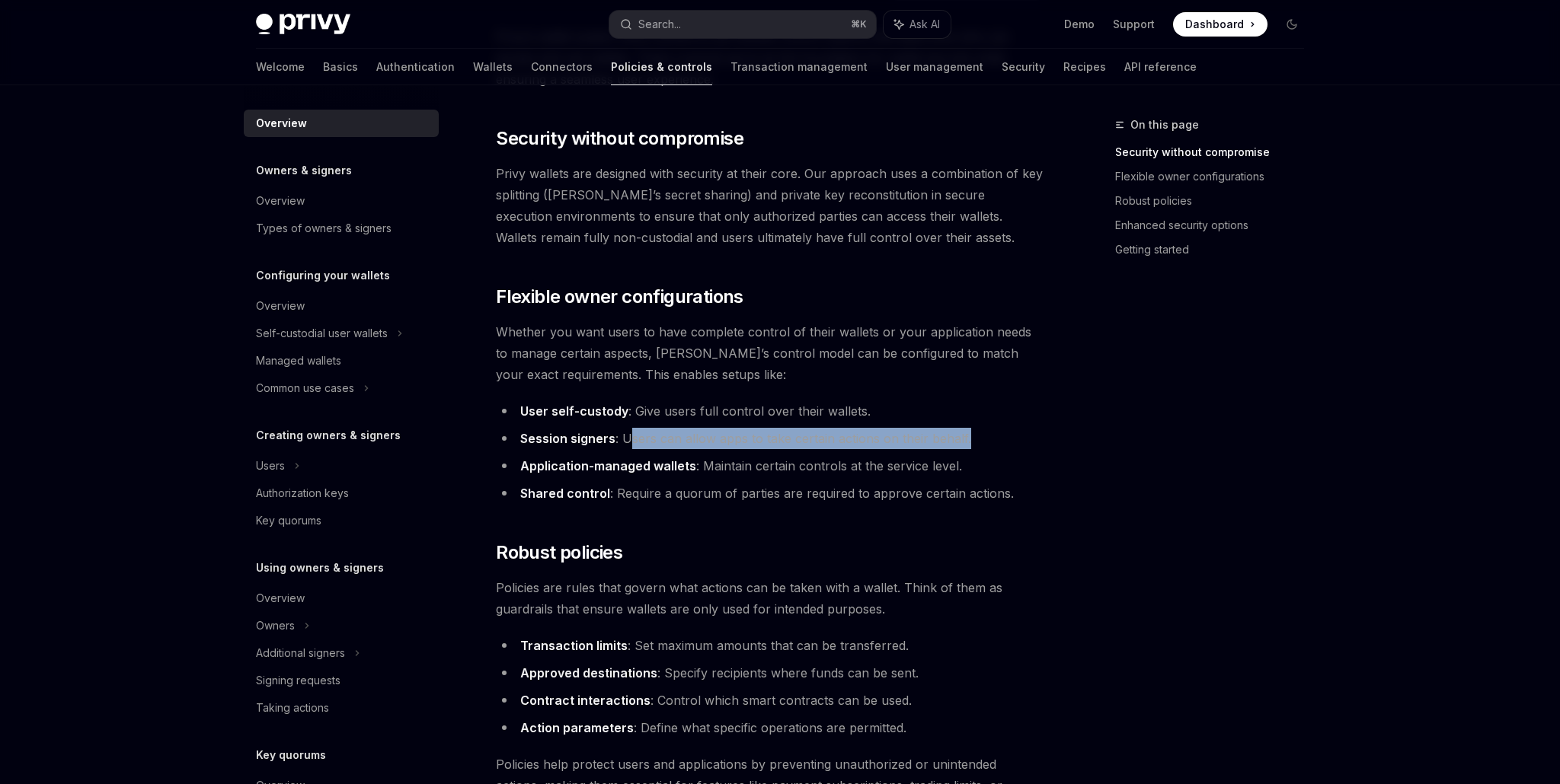
drag, startPoint x: 629, startPoint y: 440, endPoint x: 1034, endPoint y: 431, distance: 405.1
click at [1034, 431] on li "Session signers : Users can allow apps to take certain actions on their behalf." at bounding box center [771, 439] width 549 height 22
click at [997, 440] on li "Session signers : Users can allow apps to take certain actions on their behalf." at bounding box center [771, 439] width 549 height 22
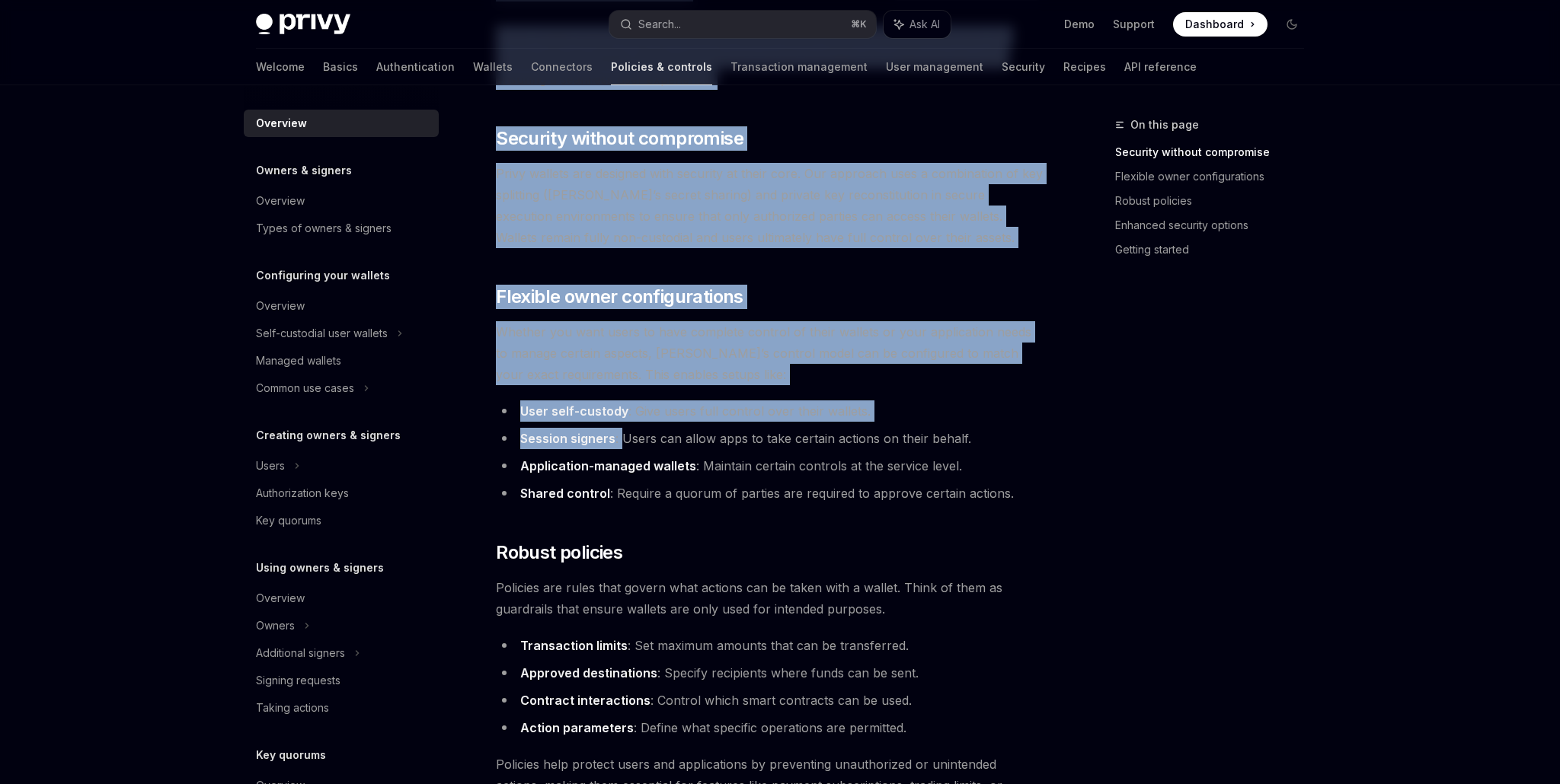
drag, startPoint x: 620, startPoint y: 440, endPoint x: 1072, endPoint y: 433, distance: 452.1
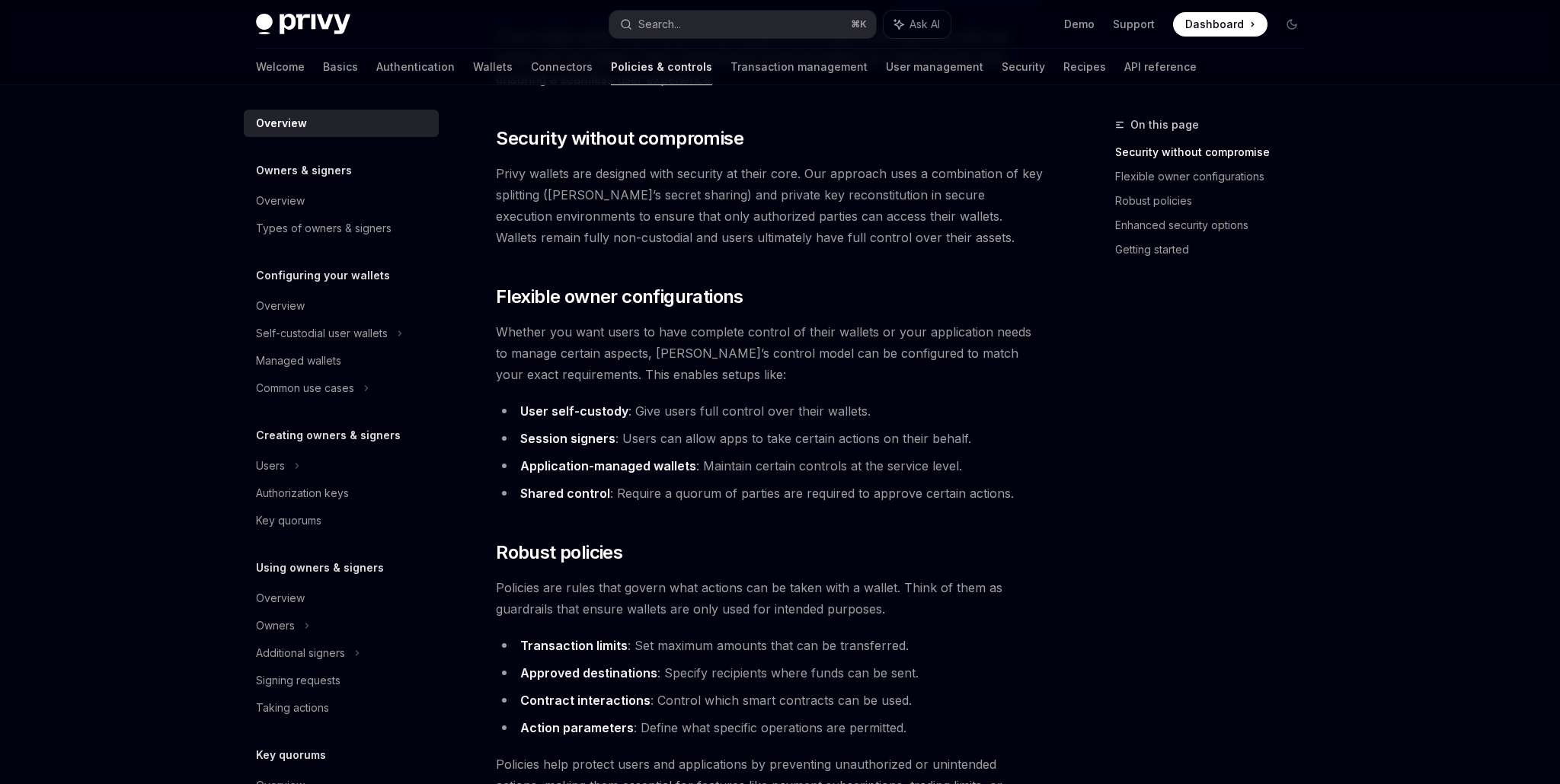
click at [986, 456] on li "Application-managed wallets : Maintain certain controls at the service level." at bounding box center [771, 466] width 549 height 22
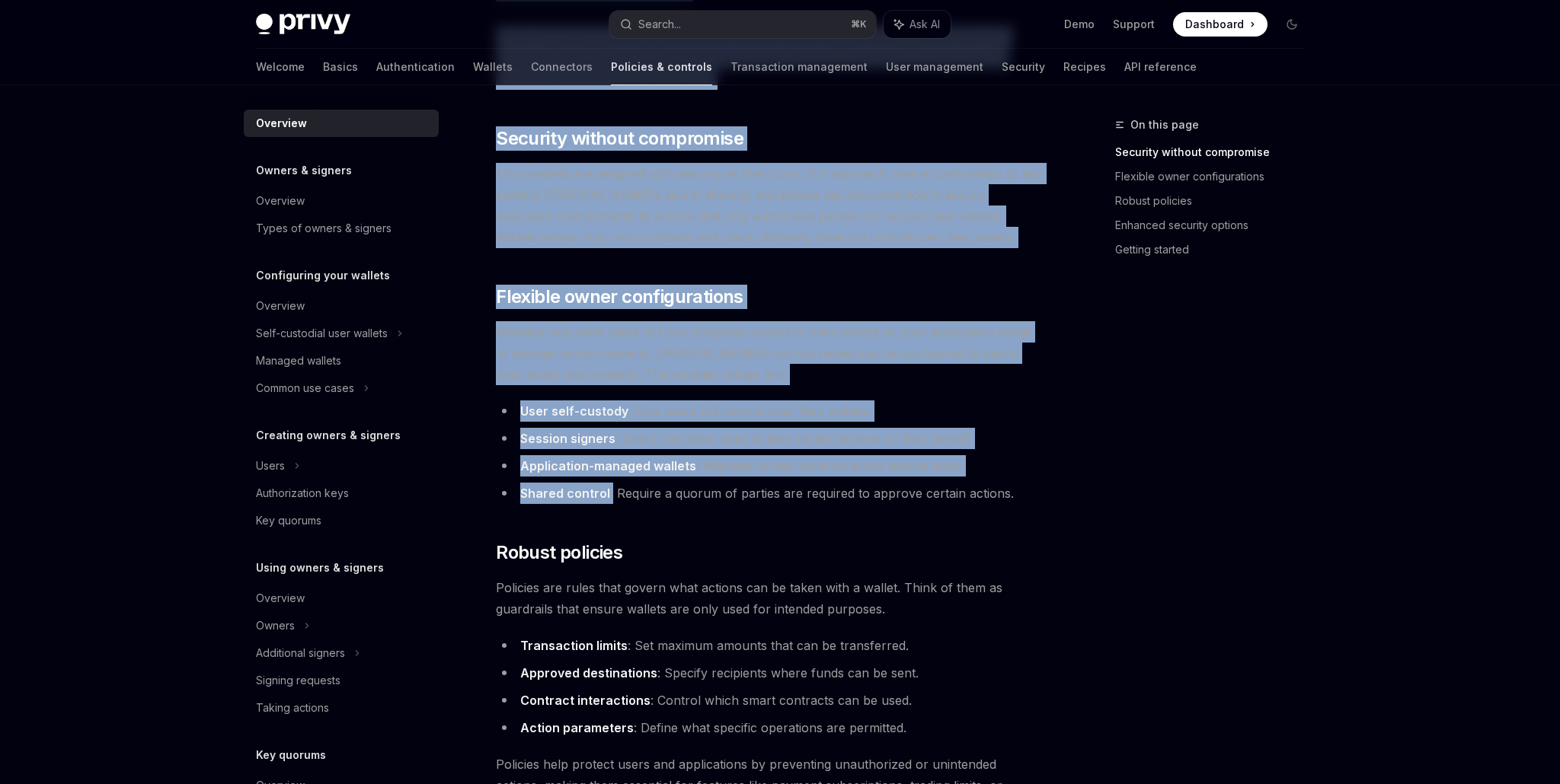
drag, startPoint x: 612, startPoint y: 493, endPoint x: 1067, endPoint y: 489, distance: 455.0
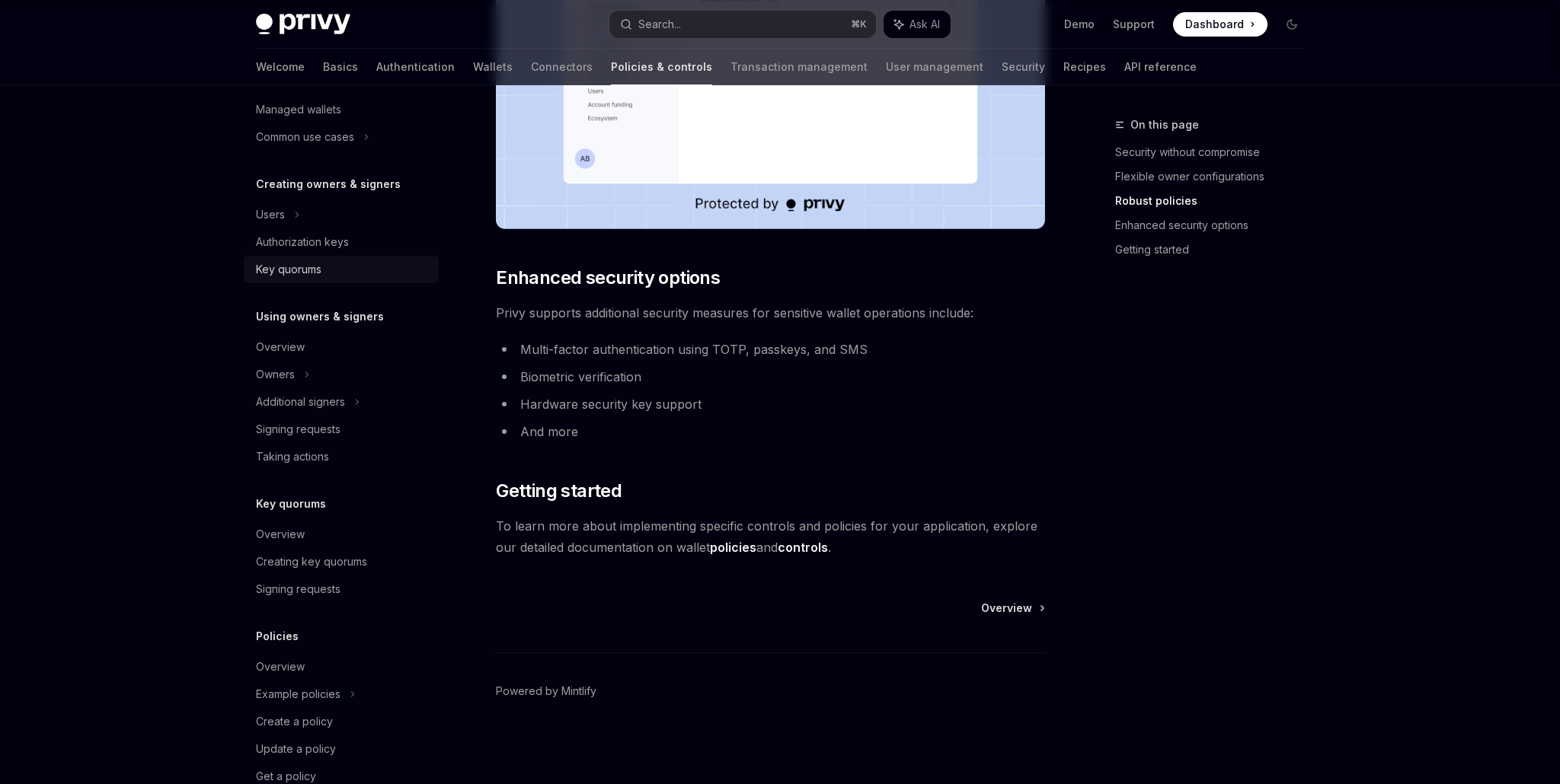
scroll to position [288, 0]
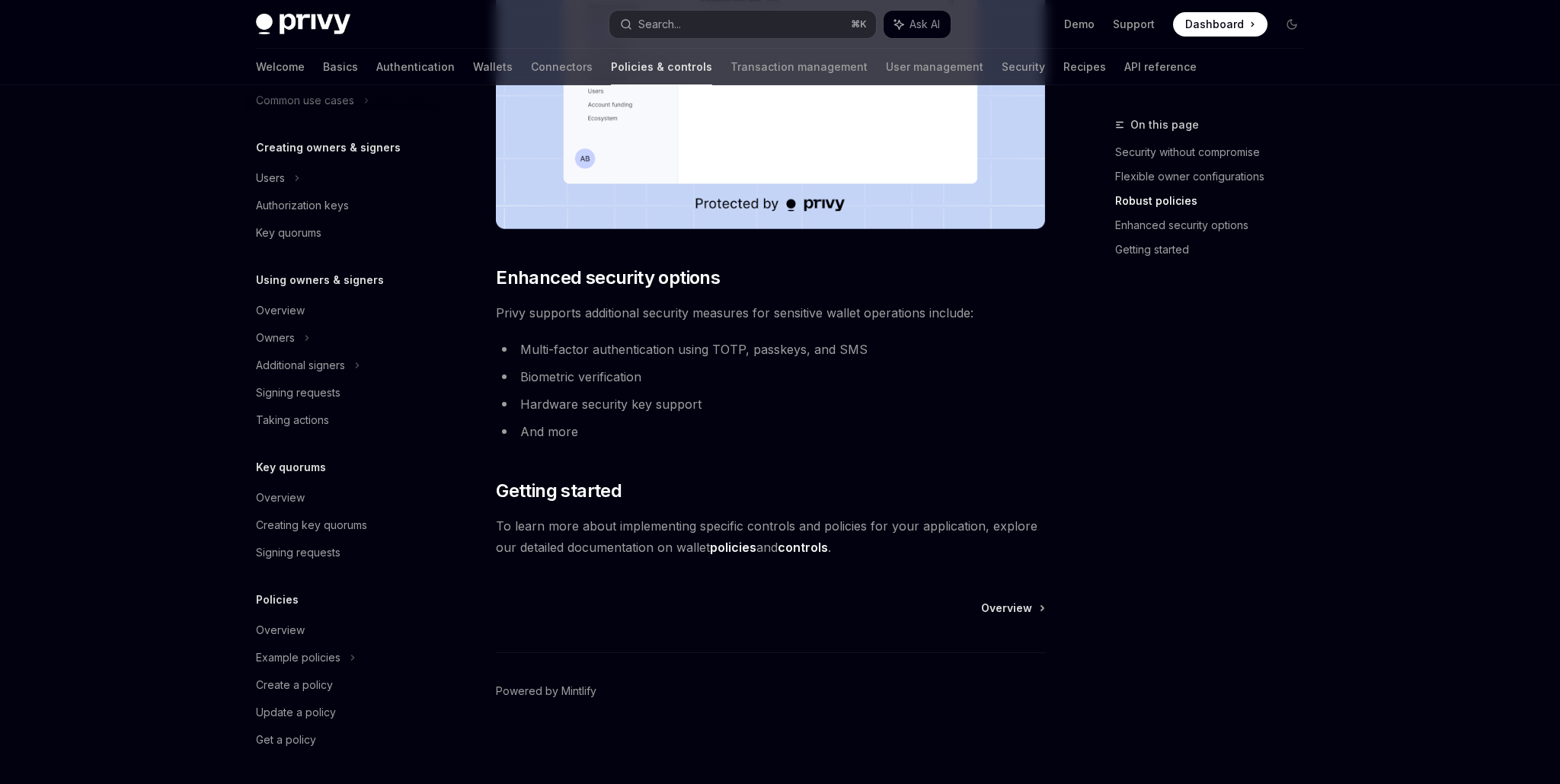
click at [809, 550] on link "controls" at bounding box center [803, 548] width 50 height 16
type textarea "*"
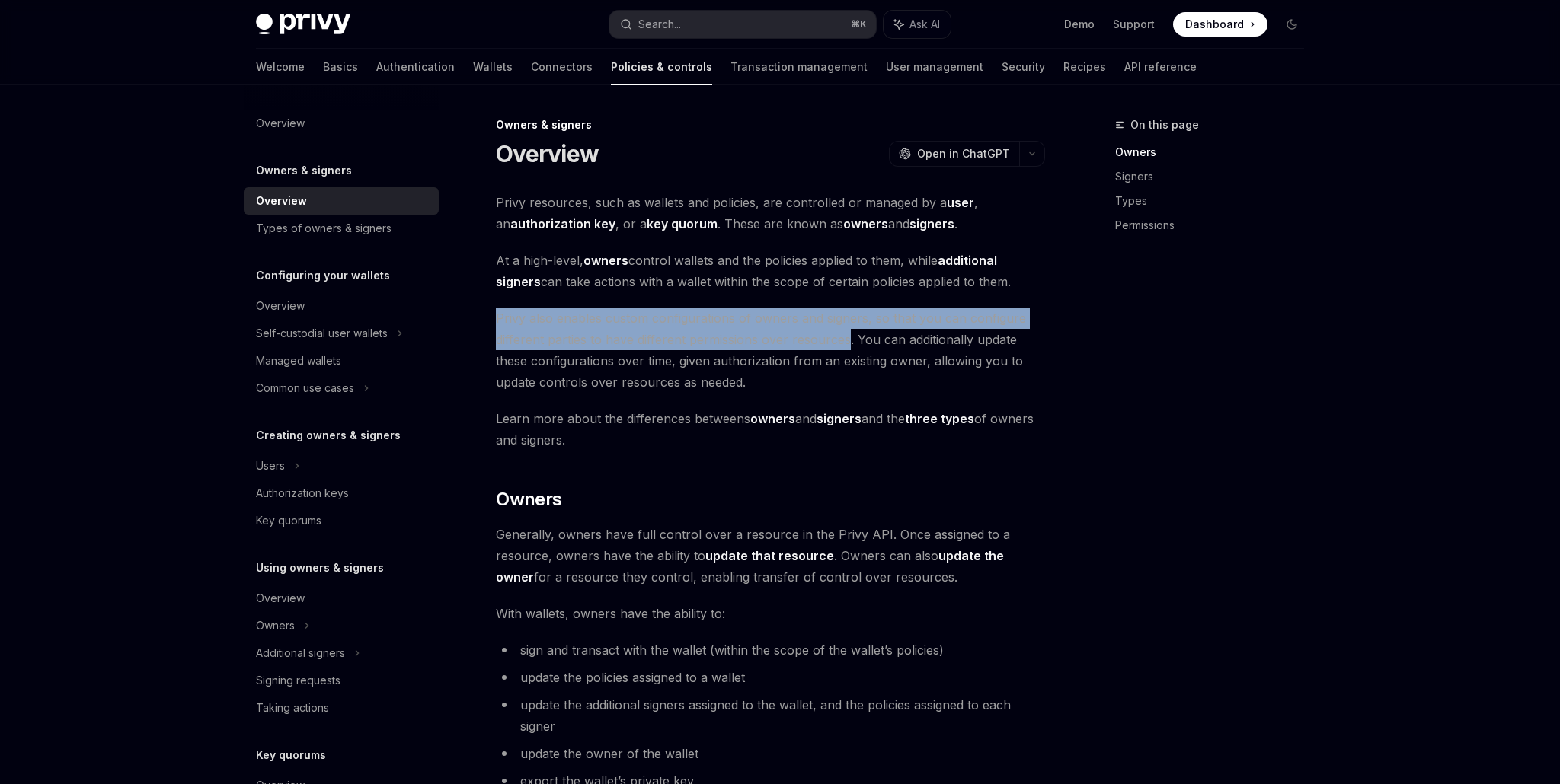
drag, startPoint x: 496, startPoint y: 319, endPoint x: 849, endPoint y: 335, distance: 353.4
click at [849, 335] on span "Privy also enables custom configurations of owners and signers, so that you can…" at bounding box center [771, 350] width 549 height 85
click at [849, 350] on span "Privy also enables custom configurations of owners and signers, so that you can…" at bounding box center [771, 350] width 549 height 85
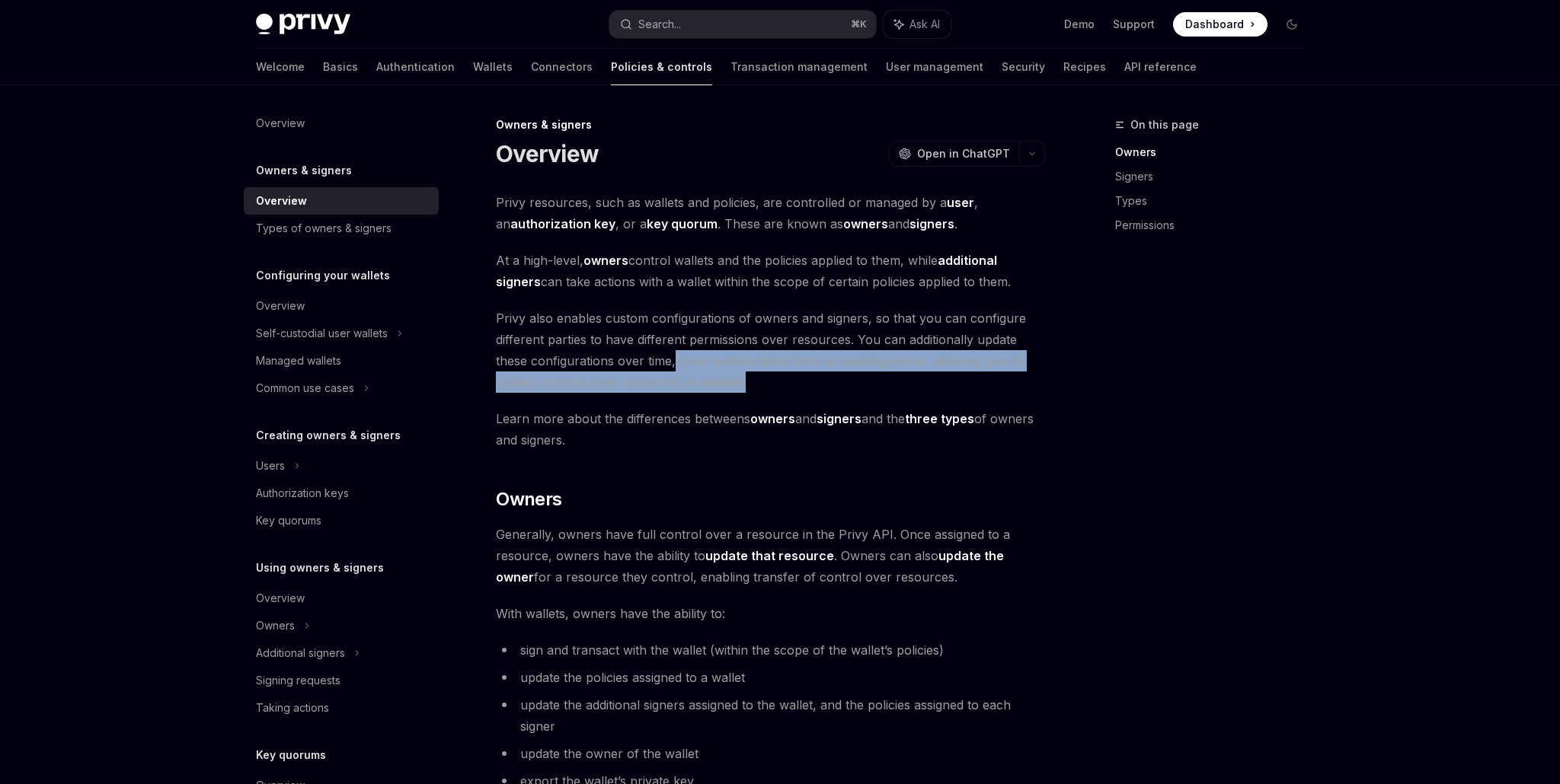
drag, startPoint x: 676, startPoint y: 365, endPoint x: 844, endPoint y: 381, distance: 168.8
click at [844, 381] on span "Privy also enables custom configurations of owners and signers, so that you can…" at bounding box center [771, 350] width 549 height 85
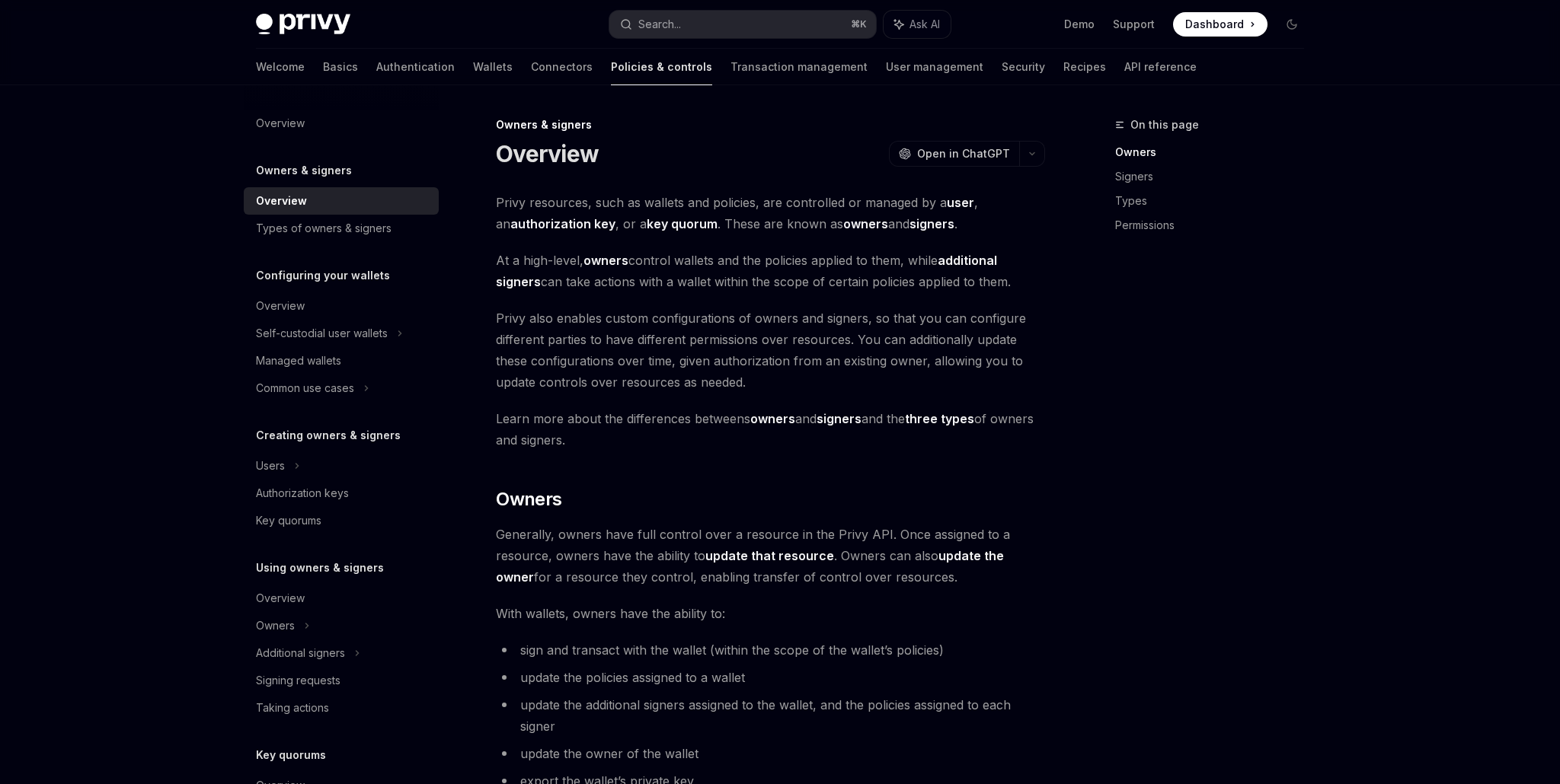
click at [953, 419] on strong "three types" at bounding box center [939, 418] width 69 height 15
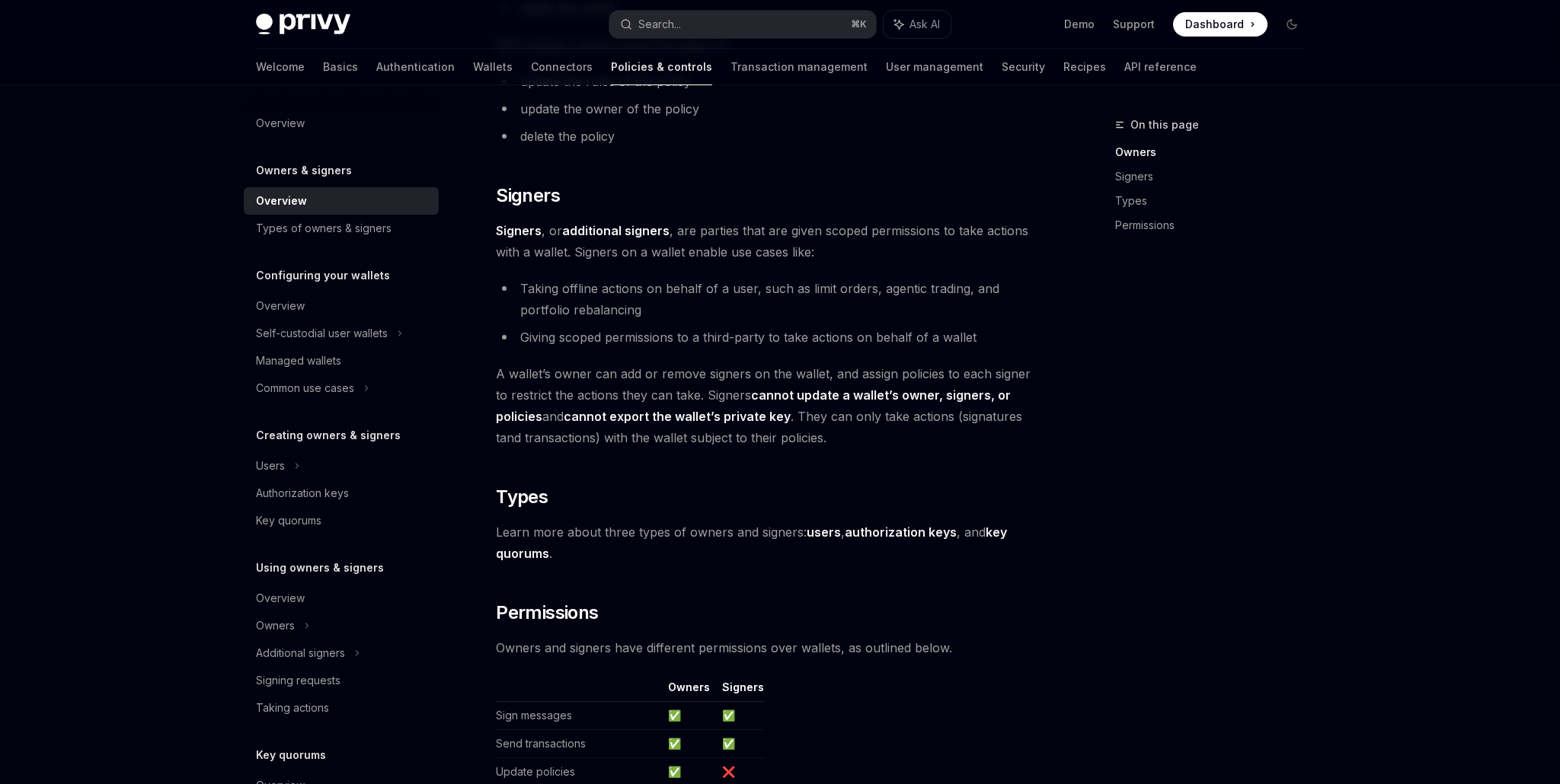
scroll to position [685, 0]
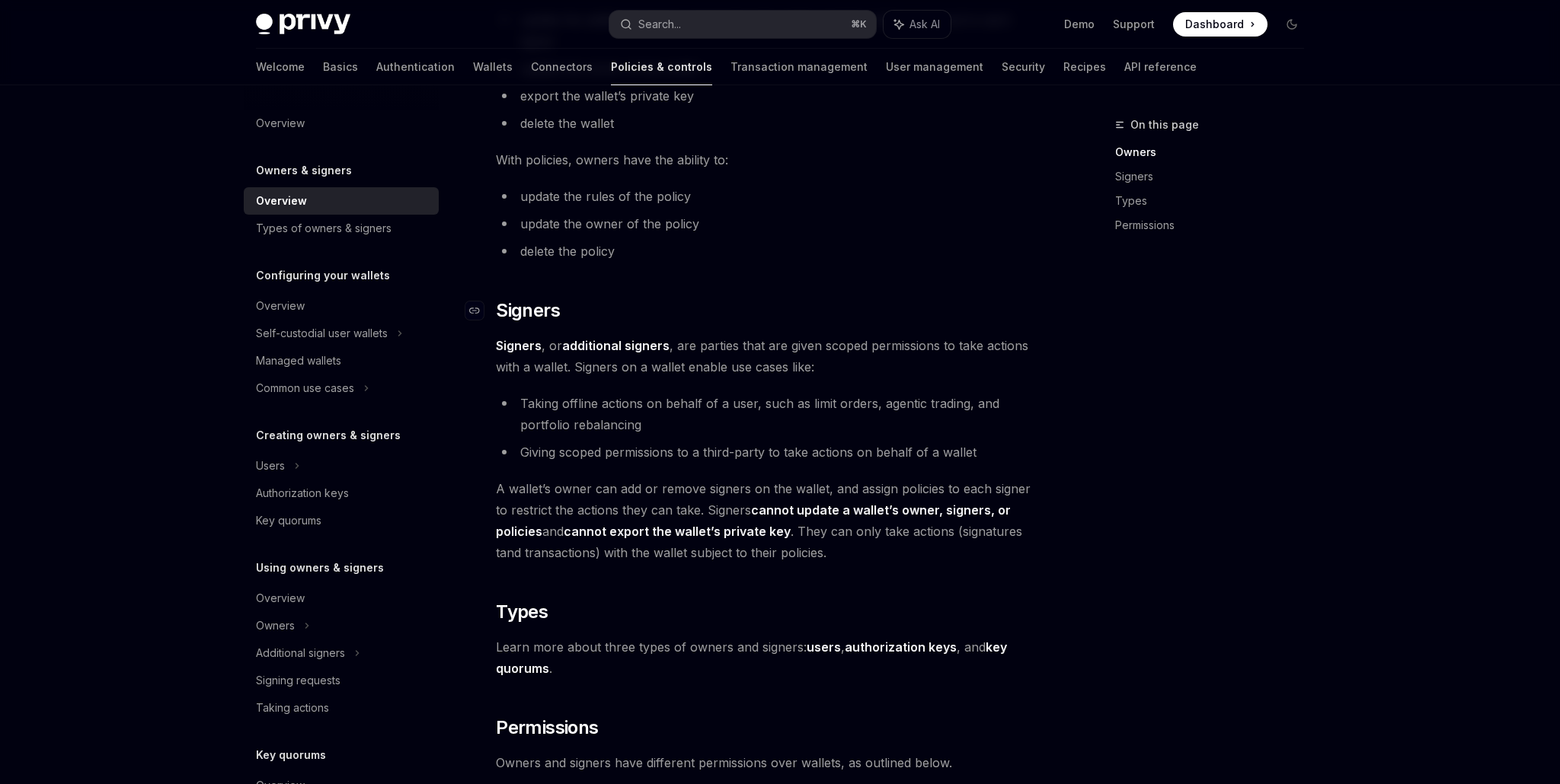
click at [531, 316] on span "Signers" at bounding box center [528, 310] width 64 height 24
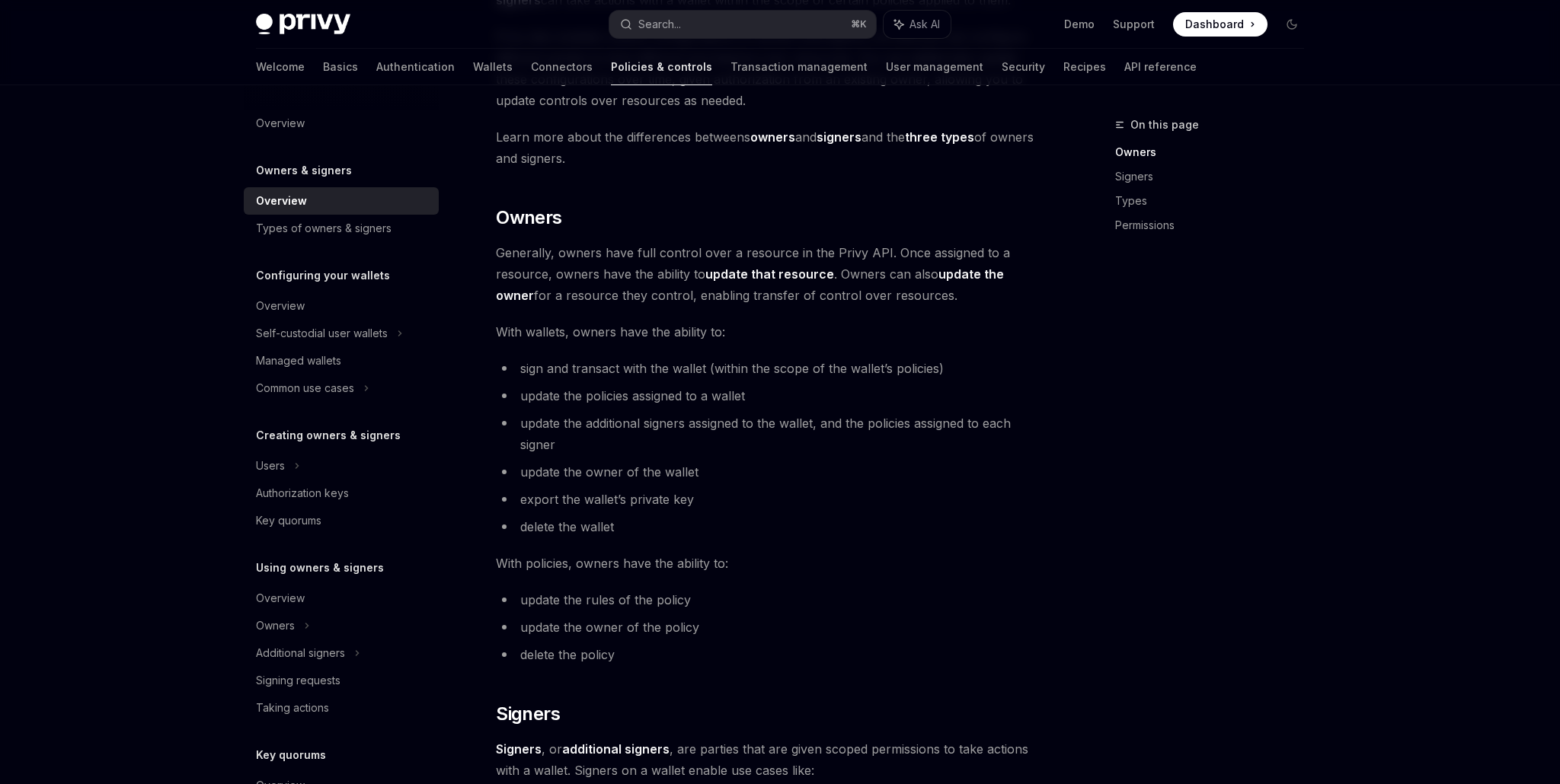
scroll to position [375, 0]
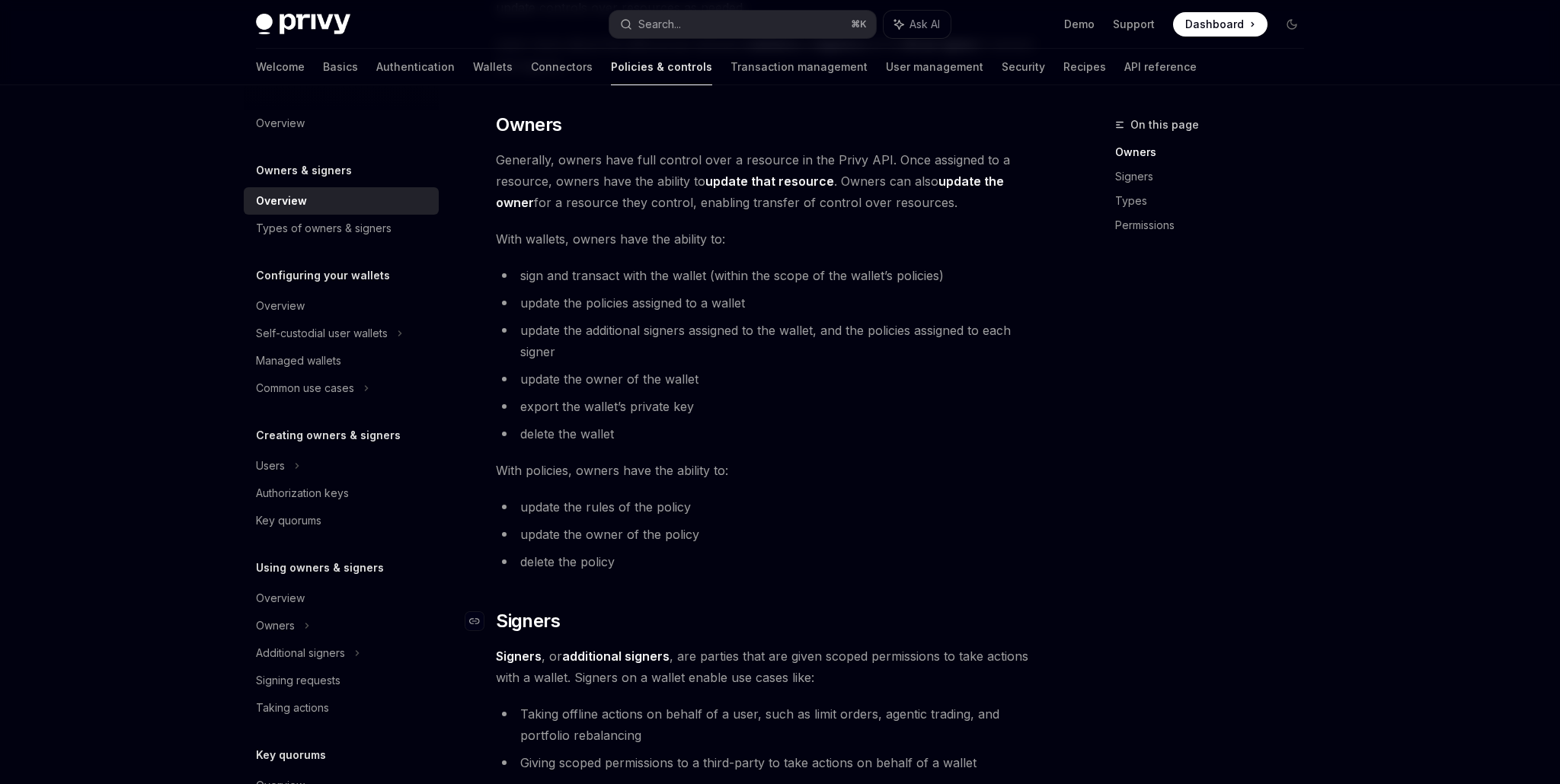
click at [555, 626] on span "Signers" at bounding box center [528, 621] width 64 height 24
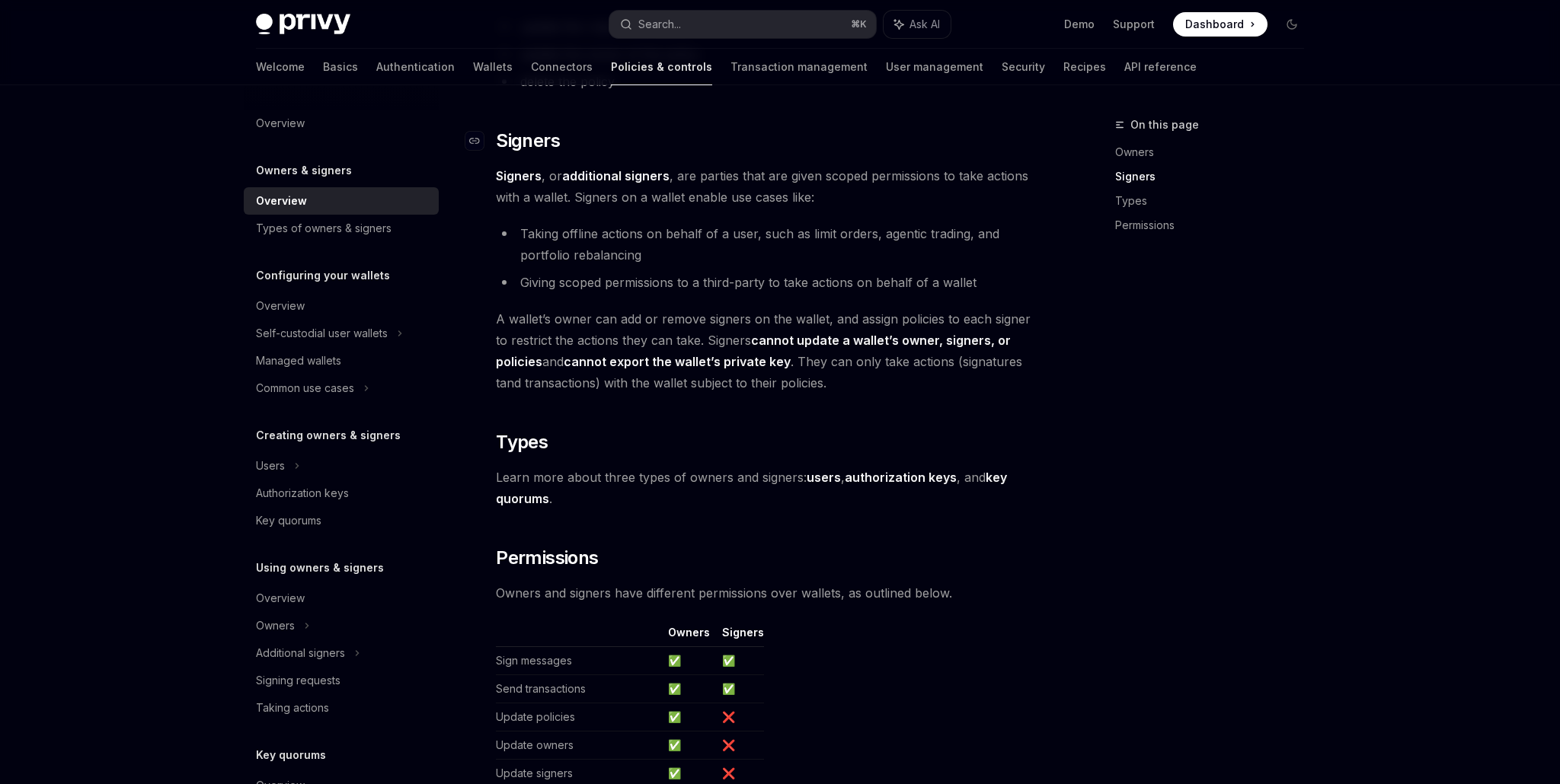
scroll to position [868, 0]
